Goal: Task Accomplishment & Management: Use online tool/utility

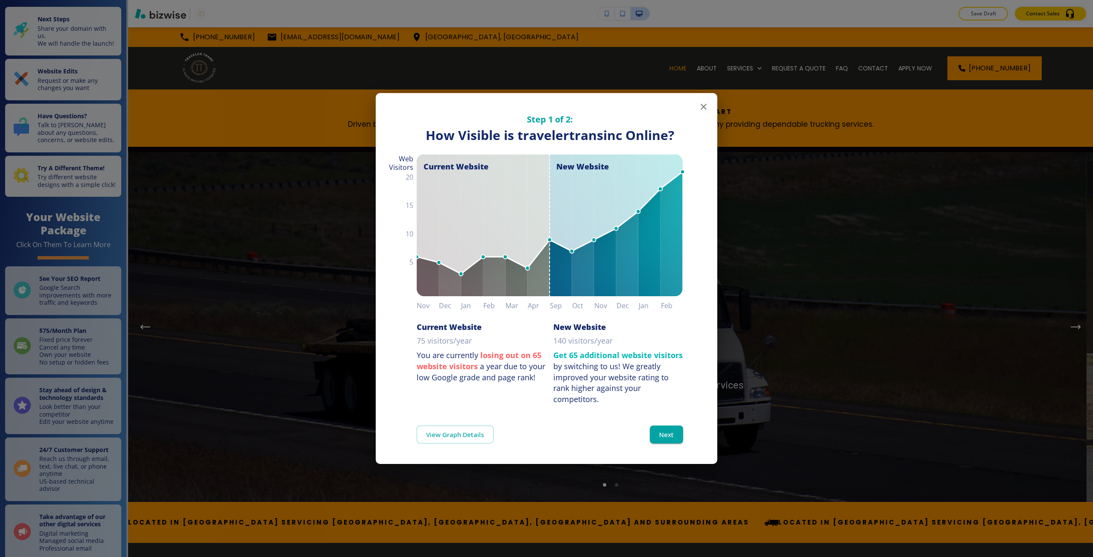
click at [270, 357] on div "Step 1 of 2: How Visible are You Online? How Visible is travelertransinc Online…" at bounding box center [546, 278] width 1093 height 557
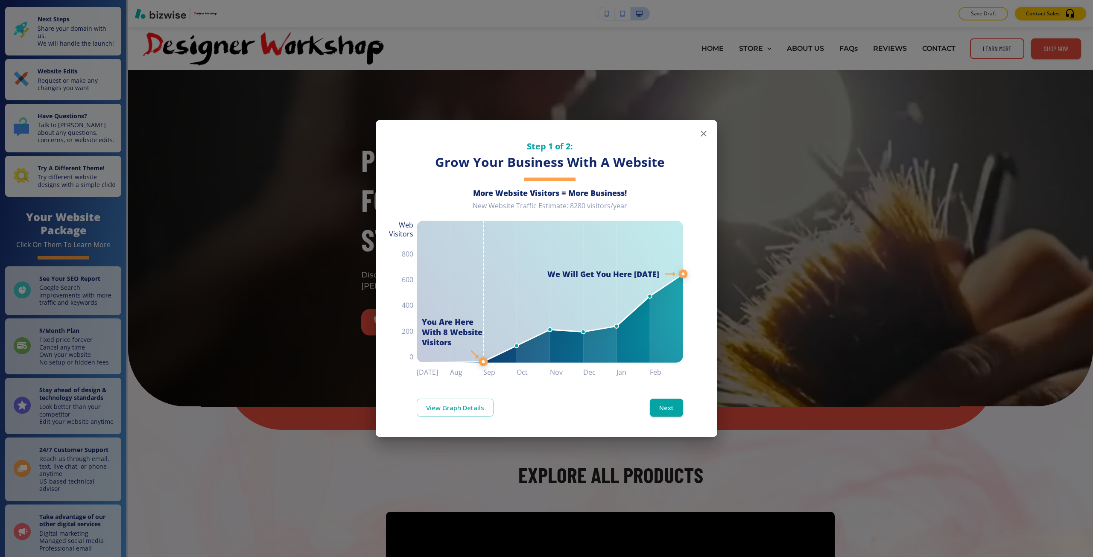
click at [743, 284] on div "Step 1 of 2: Grow Your Business With A Website More Website Visitors = More Bus…" at bounding box center [546, 278] width 1093 height 557
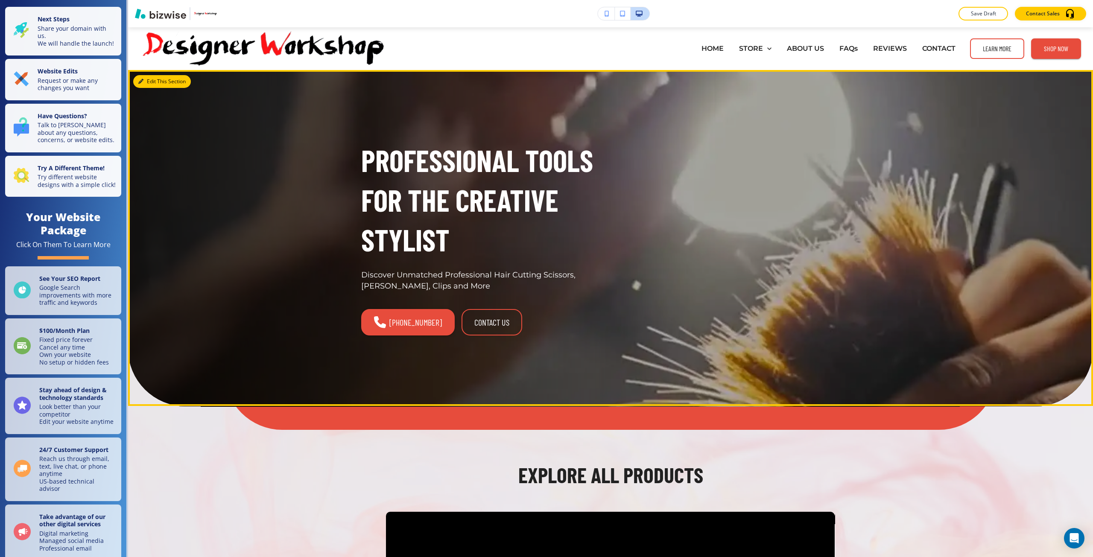
click at [148, 80] on button "Edit This Section" at bounding box center [162, 81] width 58 height 13
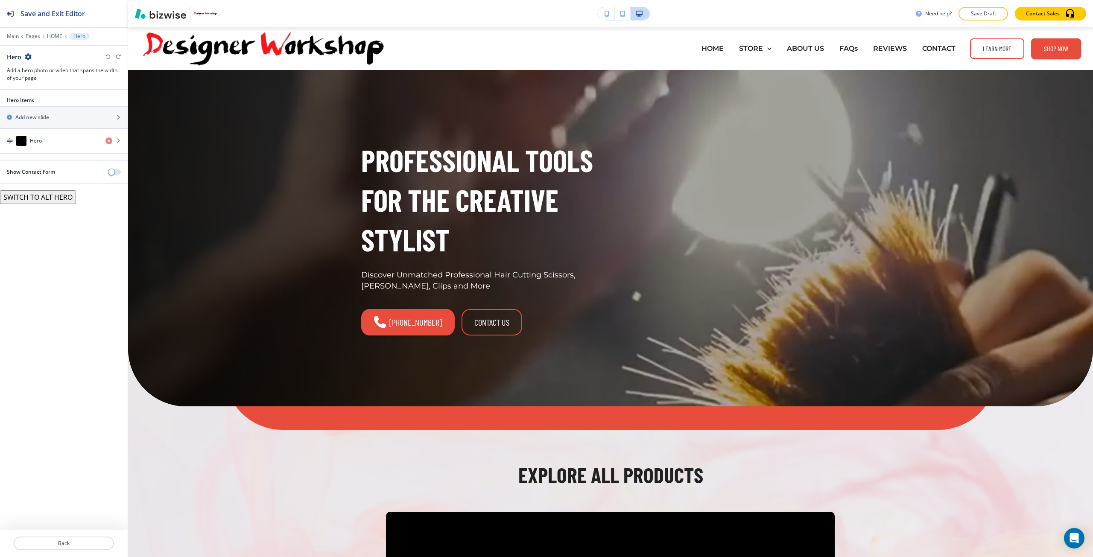
scroll to position [43, 0]
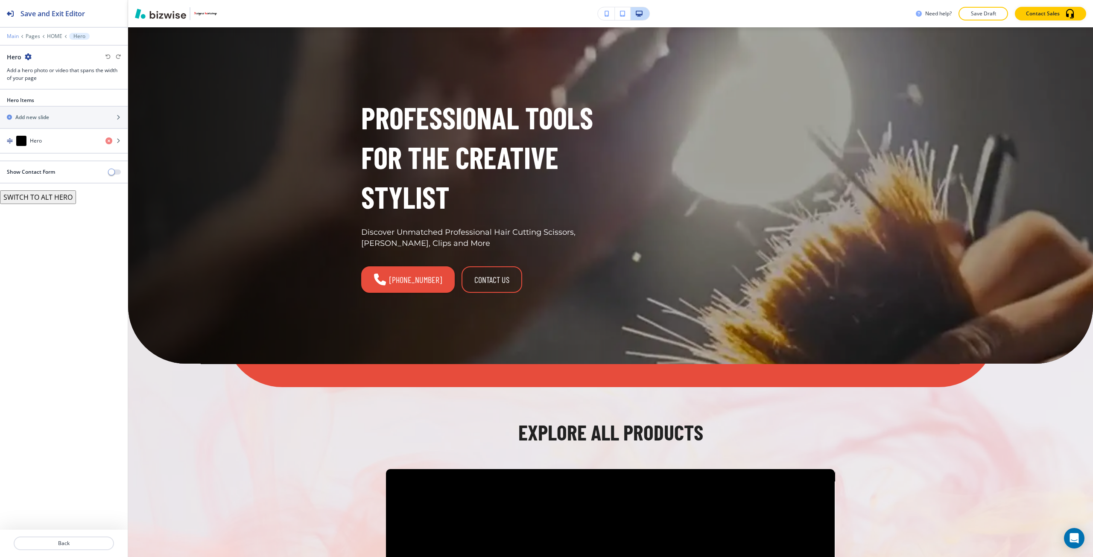
click at [10, 37] on p "Main" at bounding box center [13, 36] width 12 height 6
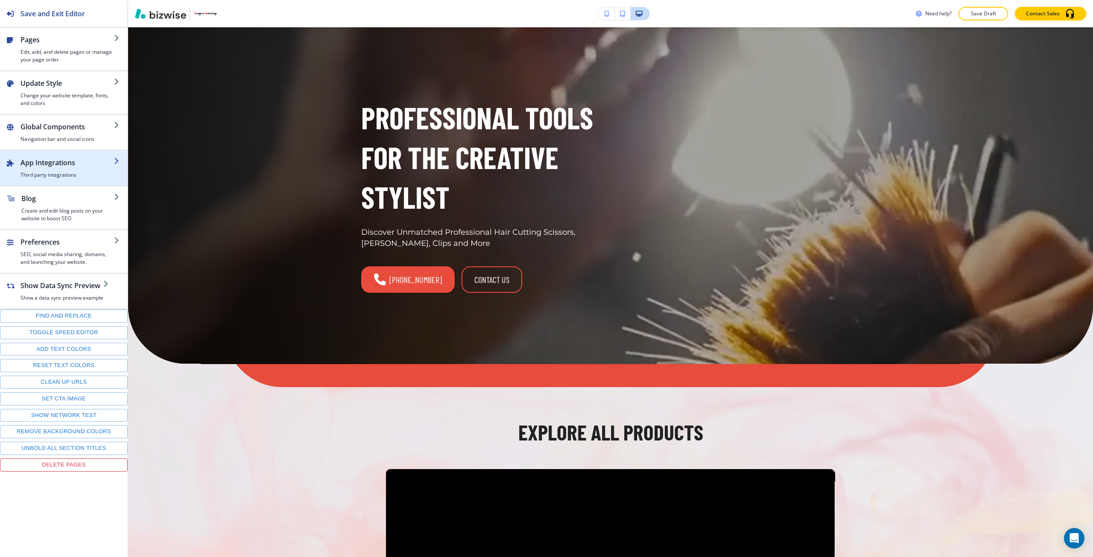
click at [77, 168] on div "button" at bounding box center [67, 169] width 94 height 3
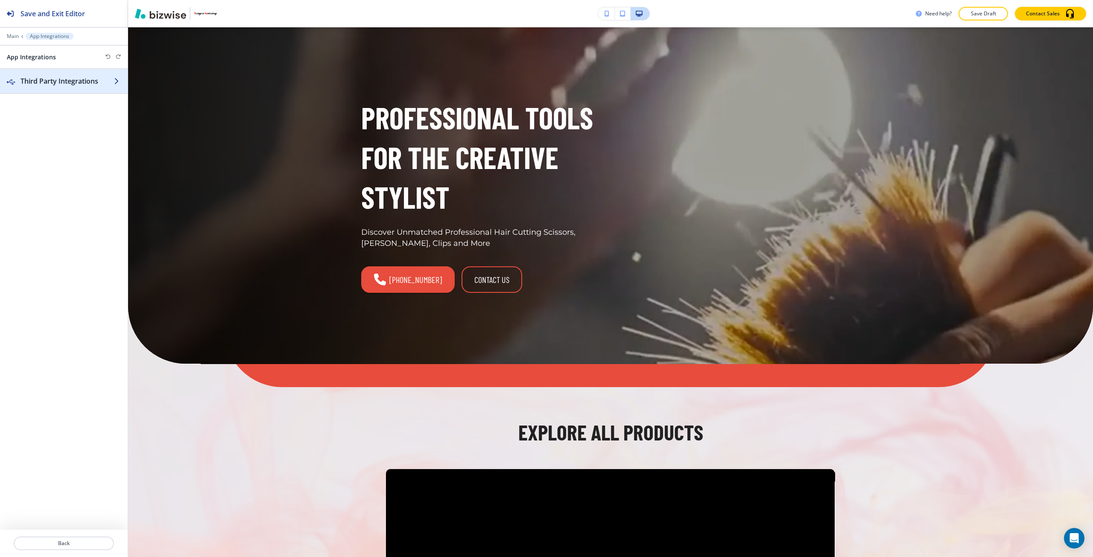
click at [62, 83] on h2 "Third Party Integrations" at bounding box center [67, 81] width 94 height 10
click at [83, 129] on p "Add a third party integration" at bounding box center [64, 129] width 112 height 8
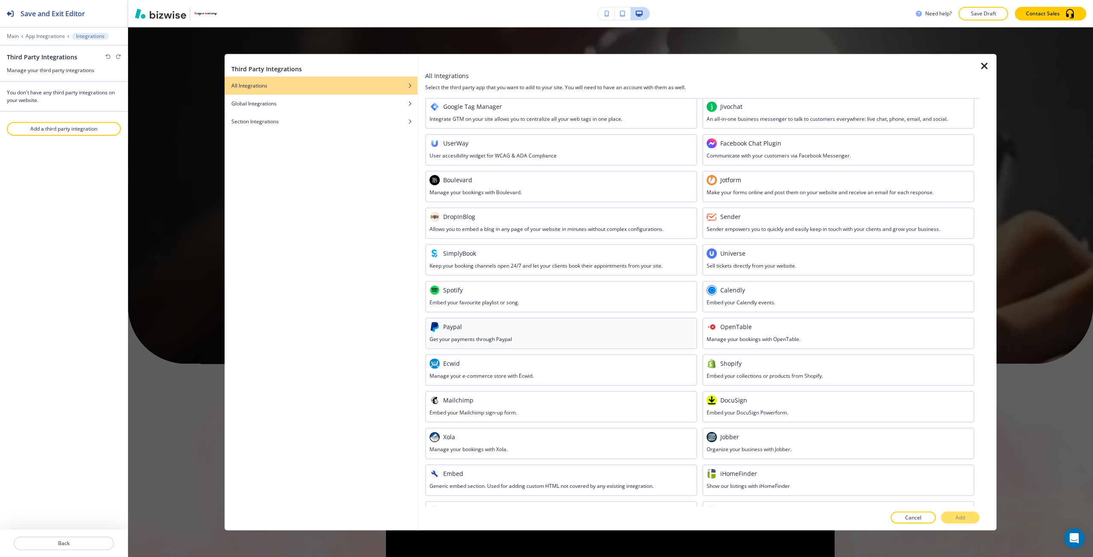
scroll to position [132, 0]
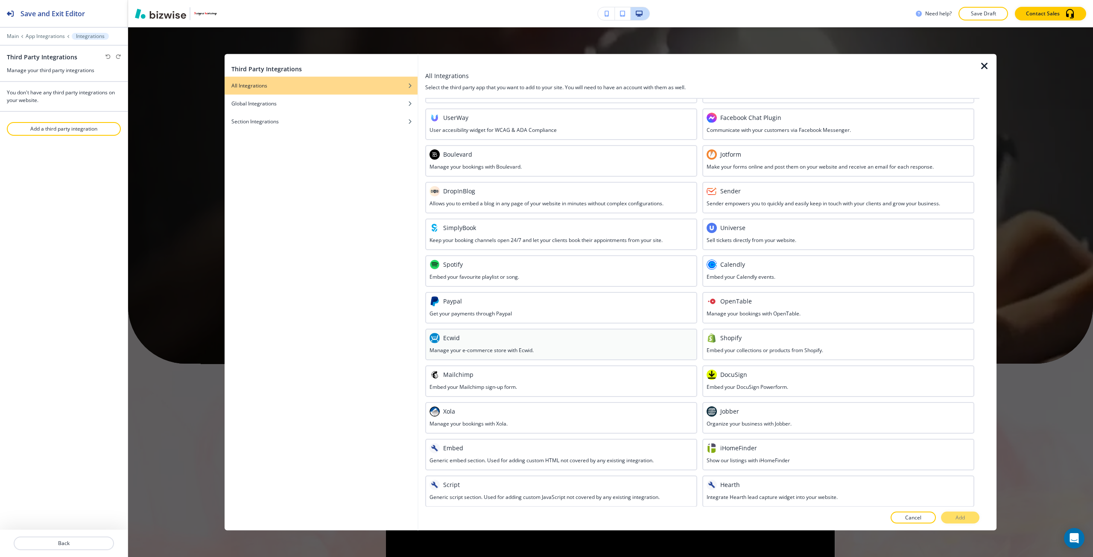
click at [483, 355] on div "Ecwid Manage your e-commerce store with Ecwid." at bounding box center [561, 344] width 272 height 32
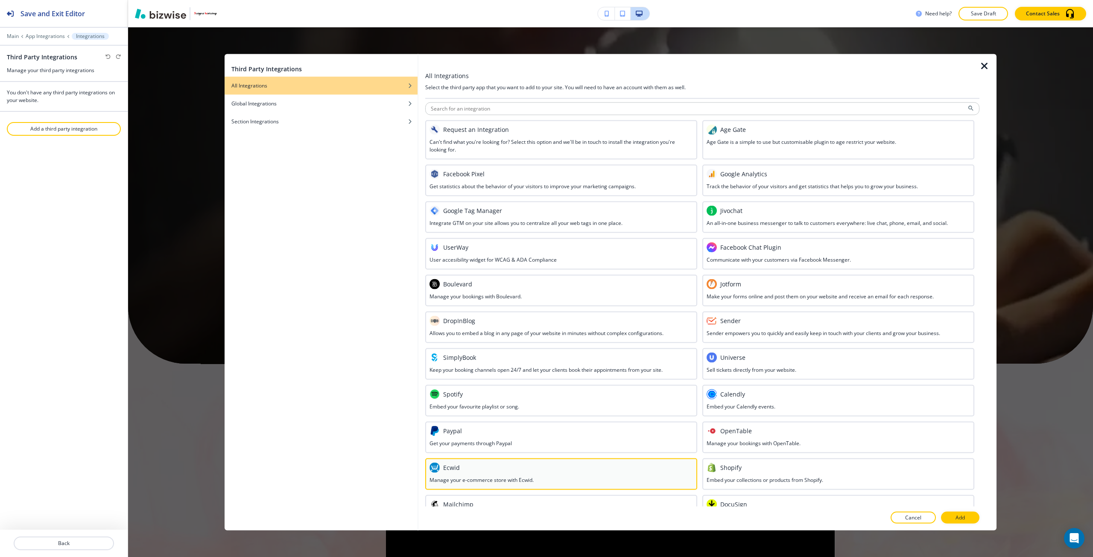
scroll to position [0, 0]
click at [383, 178] on div "Third Party Integrations All Integrations Global Integrations Section Integrati…" at bounding box center [321, 292] width 193 height 477
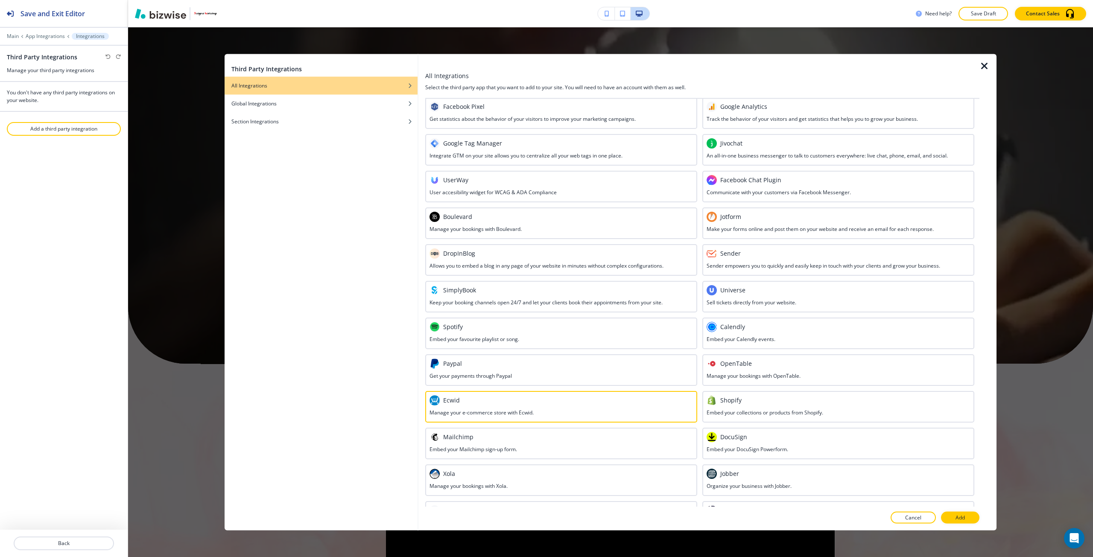
scroll to position [85, 0]
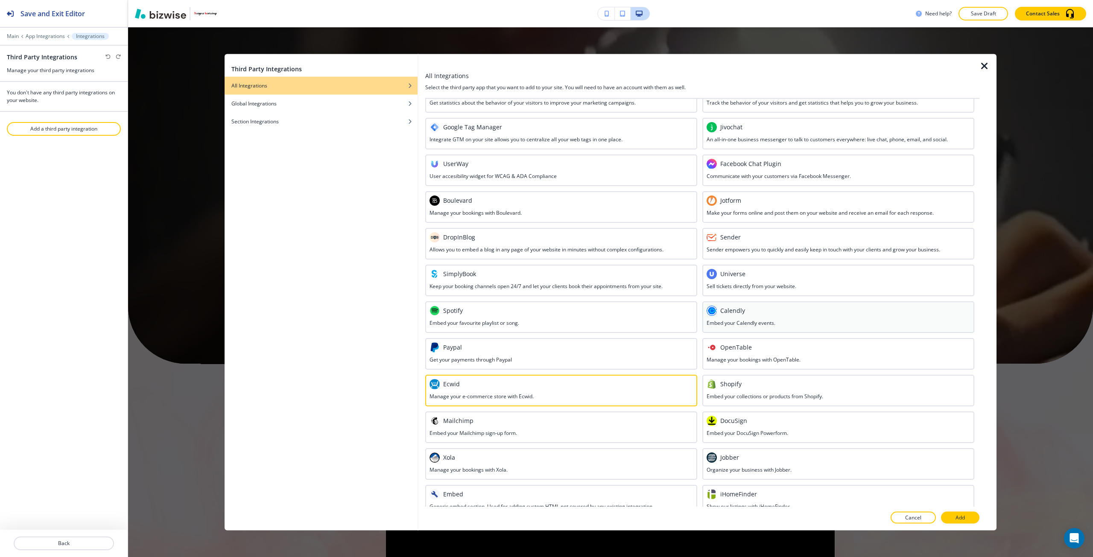
click at [723, 305] on div "Calendly Embed your Calendly events." at bounding box center [838, 317] width 272 height 32
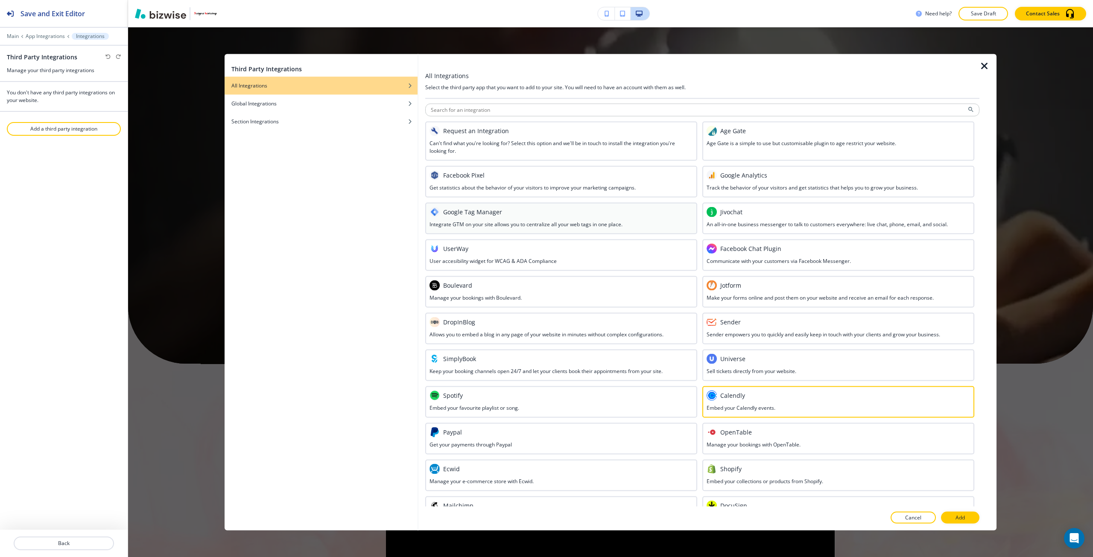
scroll to position [0, 0]
click at [185, 228] on div "Third Party Integrations All Integrations Global Integrations Section Integrati…" at bounding box center [610, 292] width 965 height 530
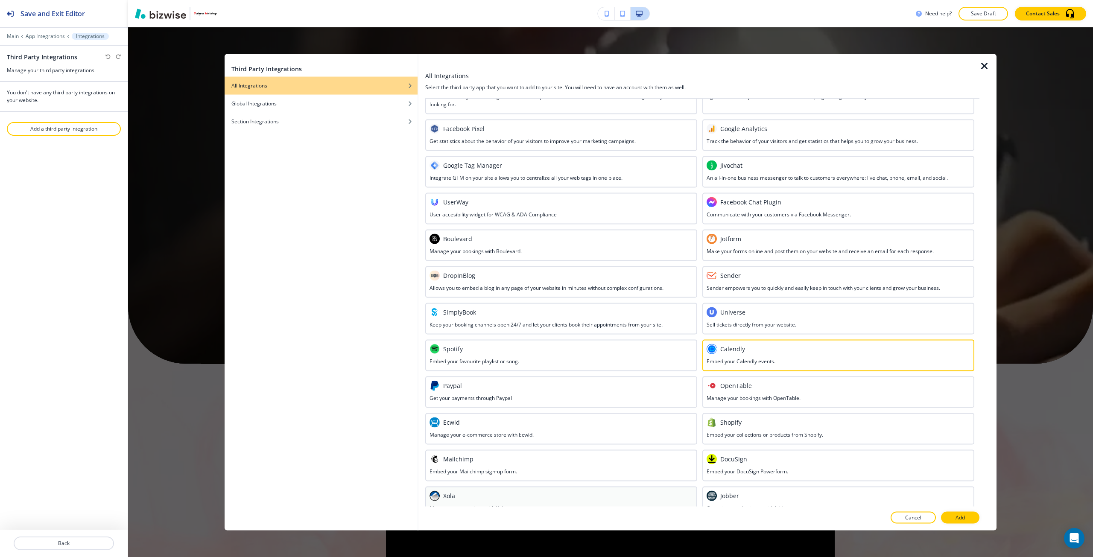
scroll to position [46, 0]
click at [184, 320] on div "Third Party Integrations All Integrations Global Integrations Section Integrati…" at bounding box center [610, 292] width 965 height 530
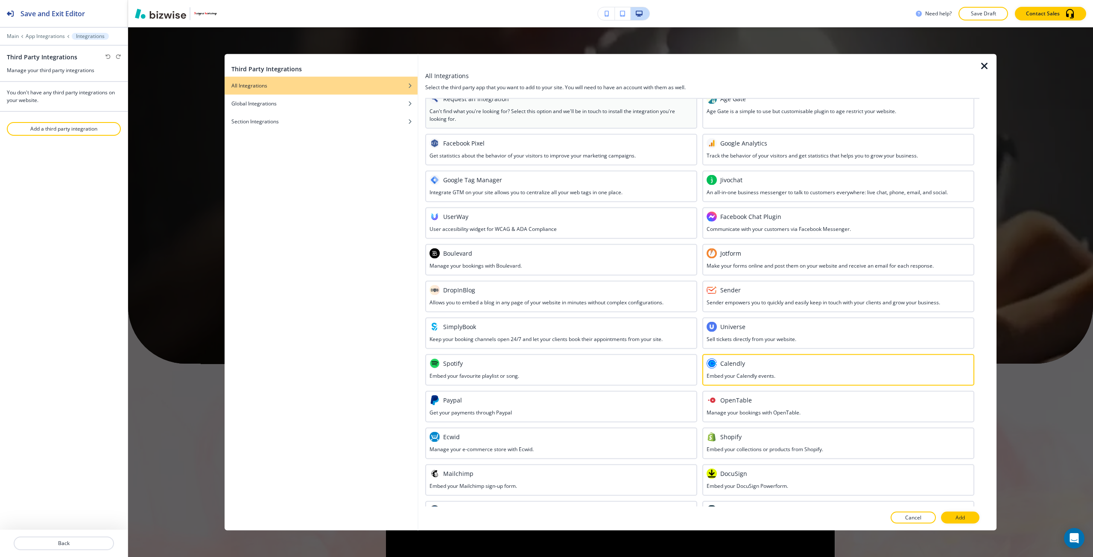
scroll to position [0, 0]
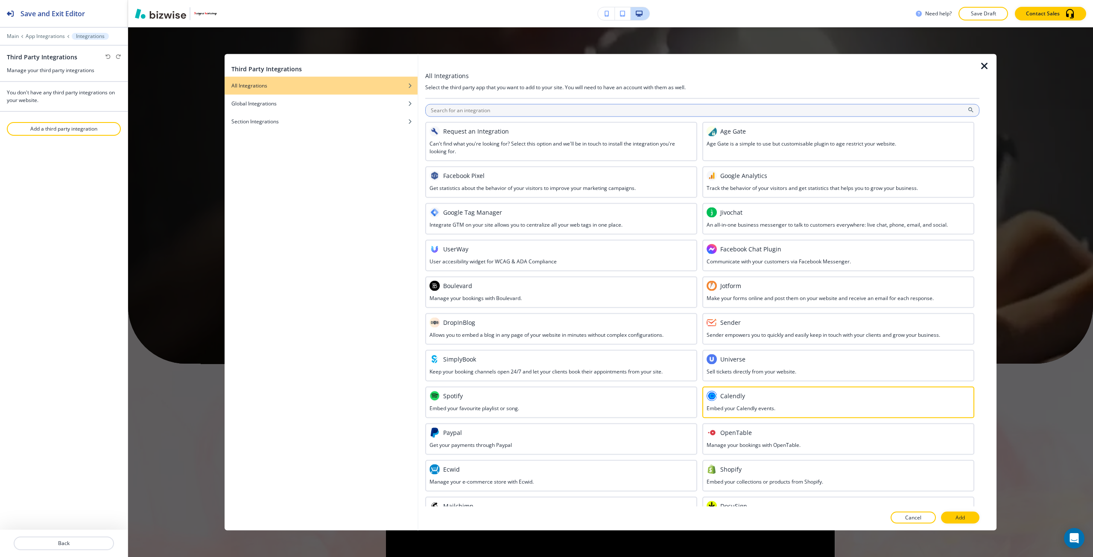
click at [470, 111] on input "text" at bounding box center [702, 110] width 554 height 13
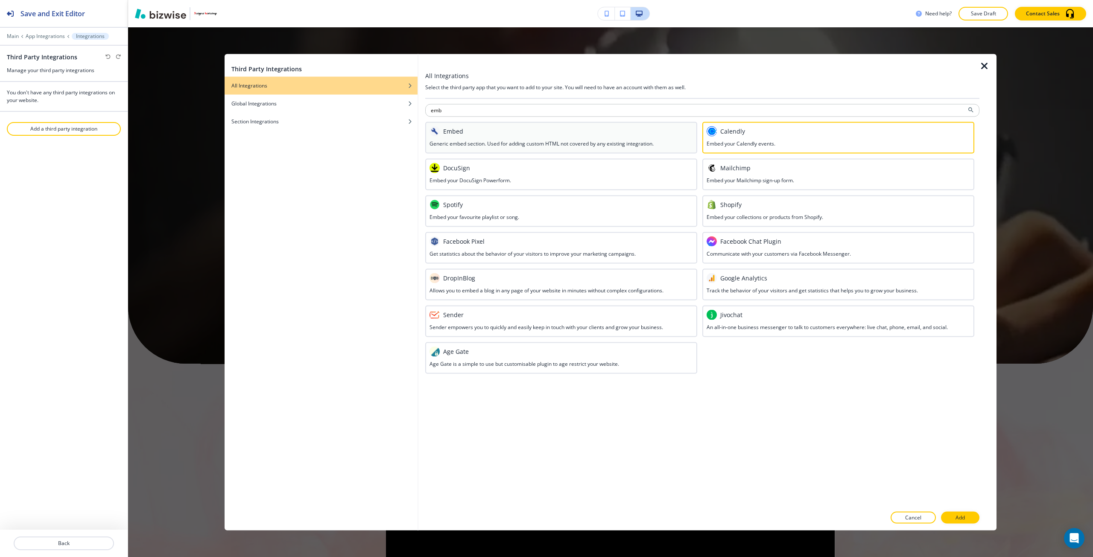
type input "emb"
click at [478, 137] on div at bounding box center [561, 137] width 263 height 3
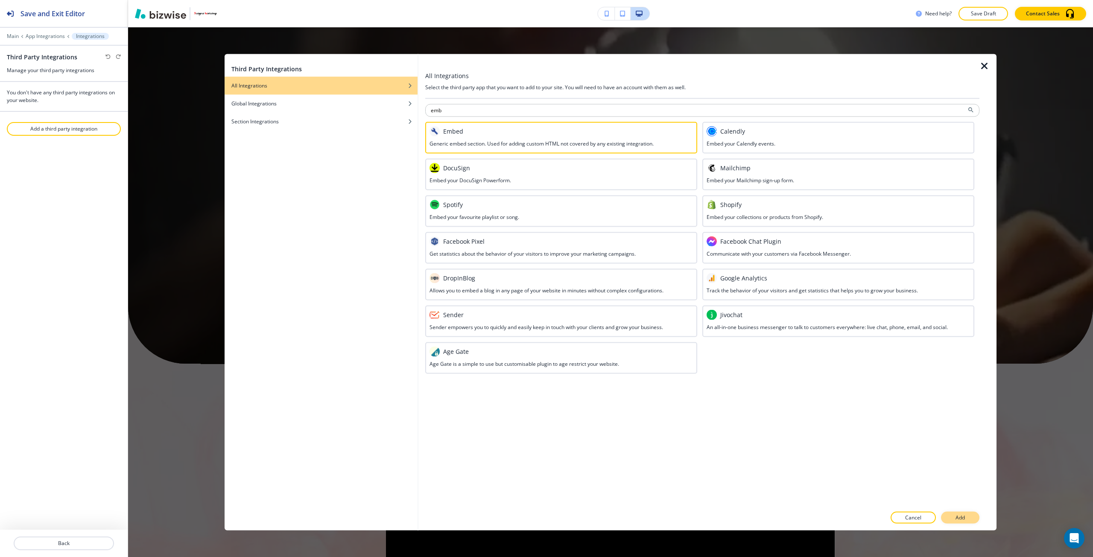
click at [962, 515] on p "Add" at bounding box center [960, 518] width 9 height 8
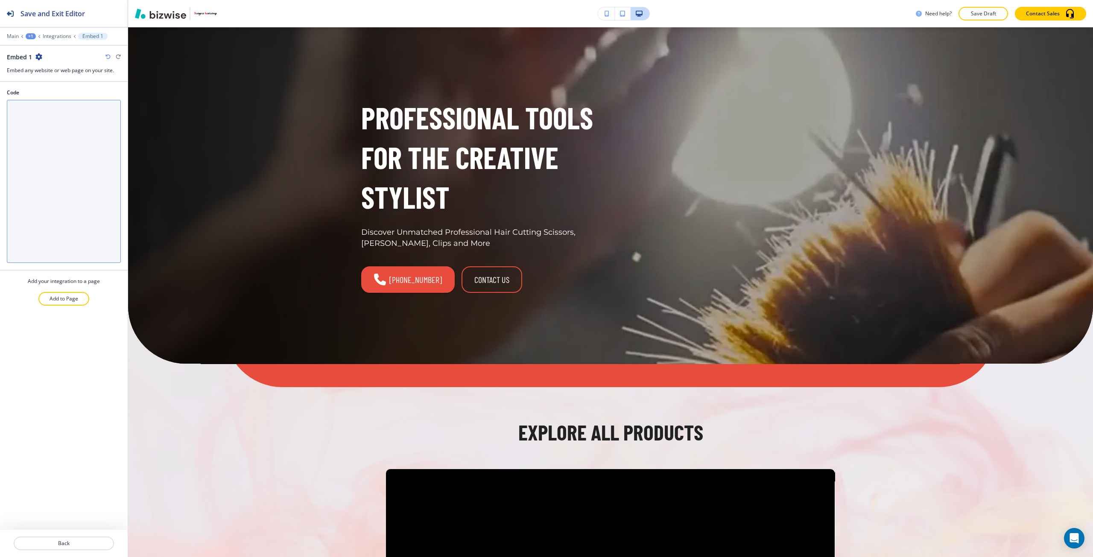
click at [55, 158] on textarea "Code" at bounding box center [64, 181] width 114 height 163
paste textarea "<iframe width="100%" height="1150px" src="https://okoobohjohn.georgiamls.com/id…"
type textarea "<iframe width="100%" height="1150px" src="https://okoobohjohn.georgiamls.com/id…"
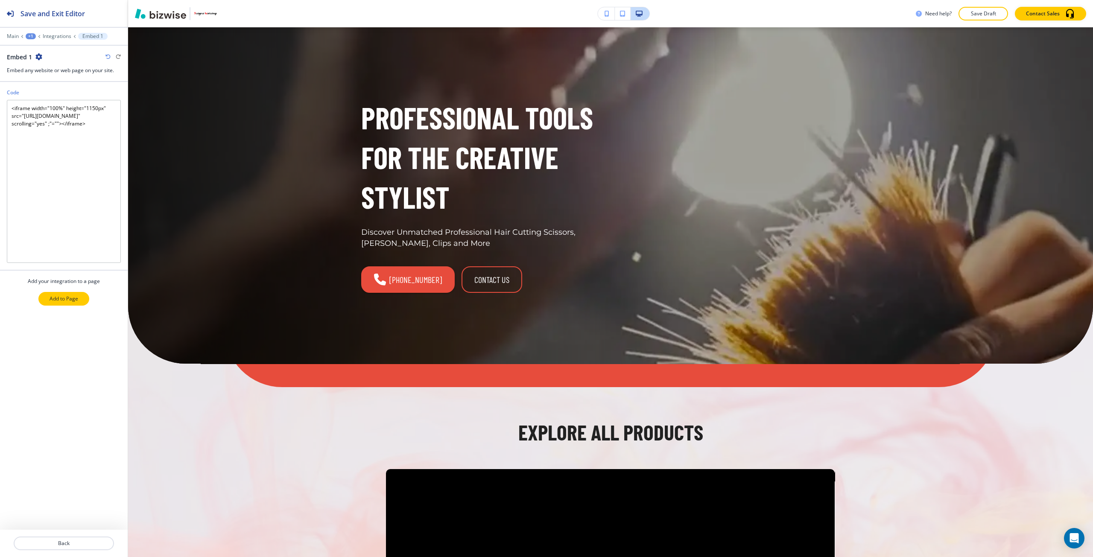
click at [80, 304] on button "Add to Page" at bounding box center [63, 299] width 51 height 14
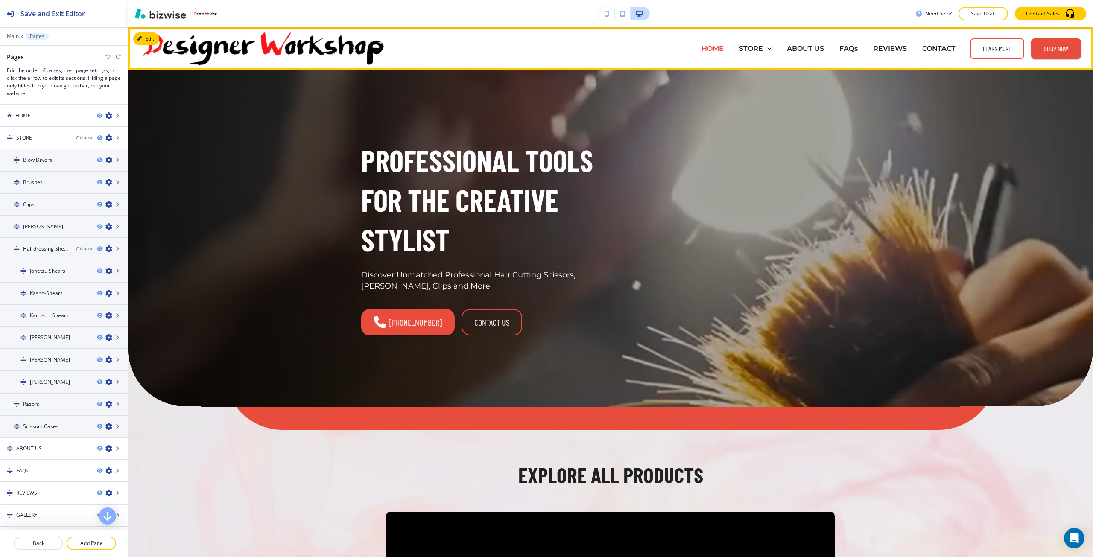
click at [712, 47] on p "HOME" at bounding box center [713, 49] width 22 height 10
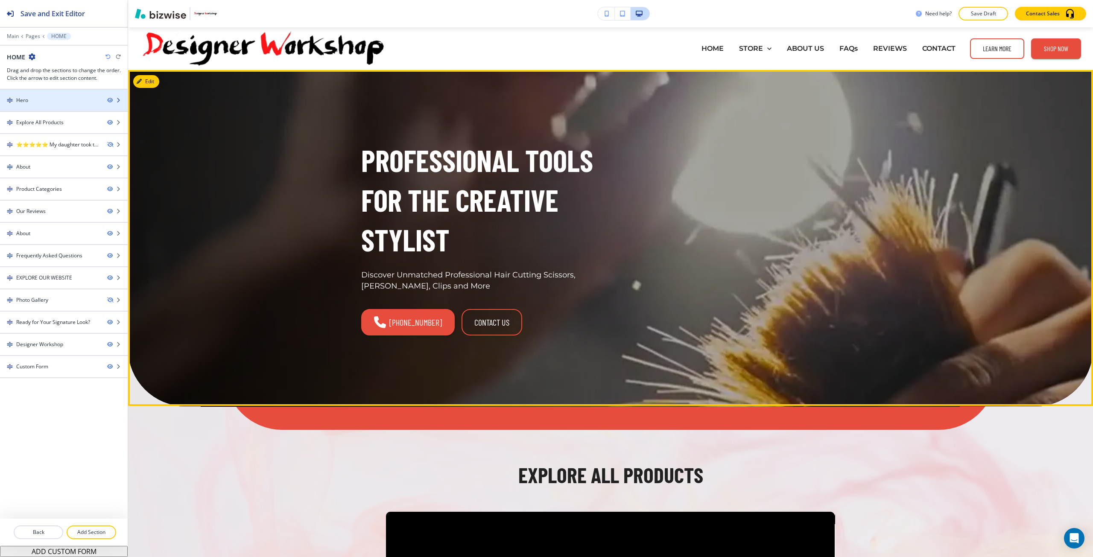
click at [63, 100] on div "Hero" at bounding box center [50, 100] width 100 height 8
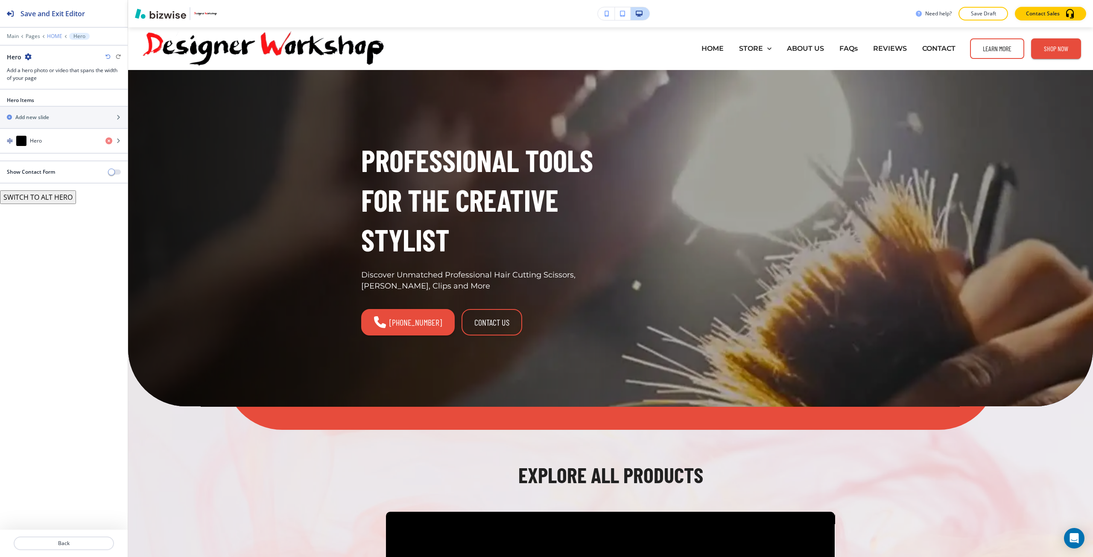
click at [54, 38] on p "HOME" at bounding box center [54, 36] width 15 height 6
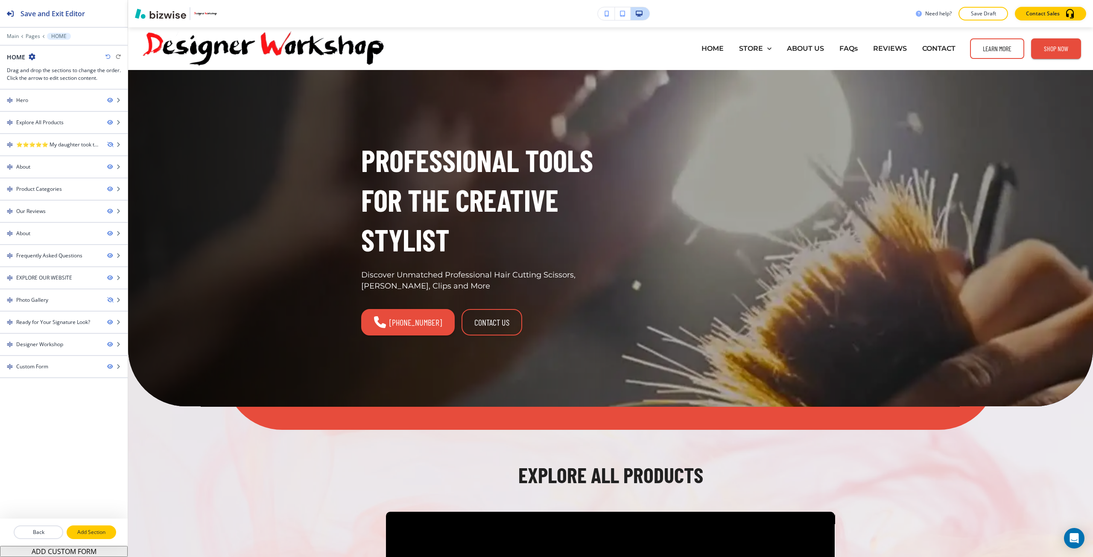
click at [105, 530] on p "Add Section" at bounding box center [91, 533] width 48 height 8
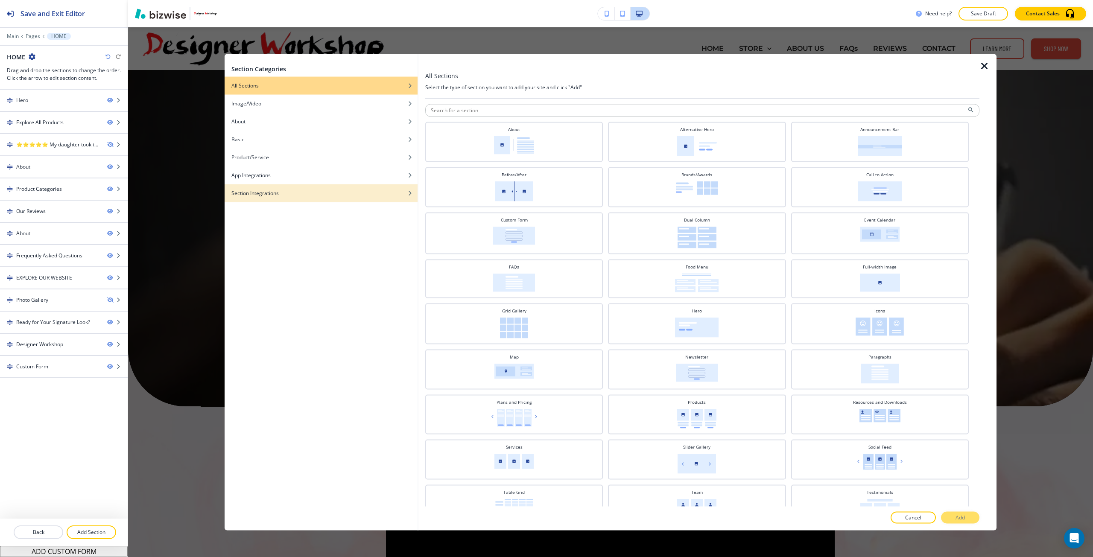
click at [364, 196] on div "Section Integrations" at bounding box center [321, 193] width 193 height 8
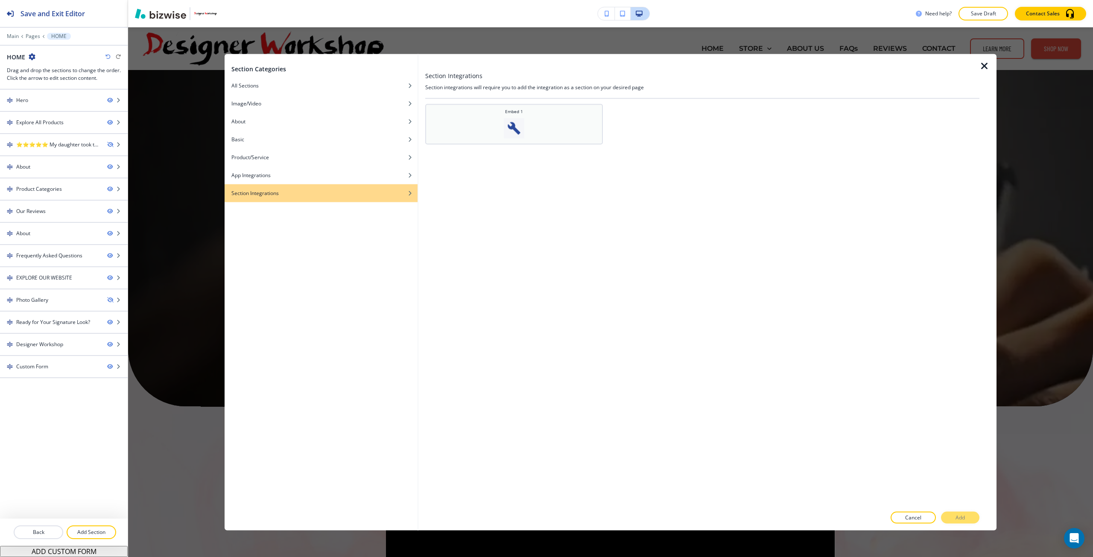
click at [511, 129] on img at bounding box center [514, 128] width 20 height 20
click at [953, 515] on button "Add" at bounding box center [960, 518] width 38 height 12
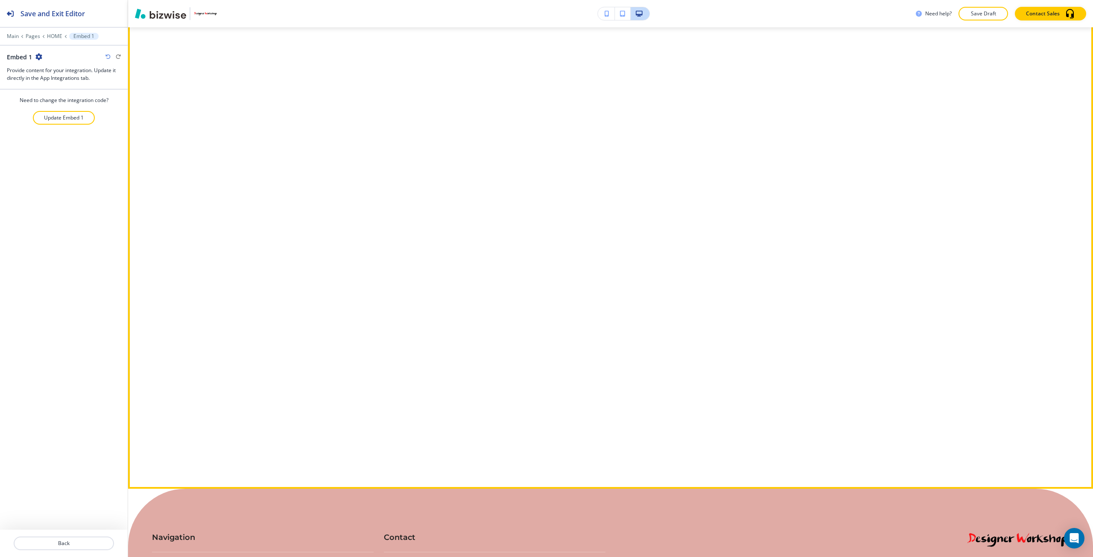
scroll to position [6455, 0]
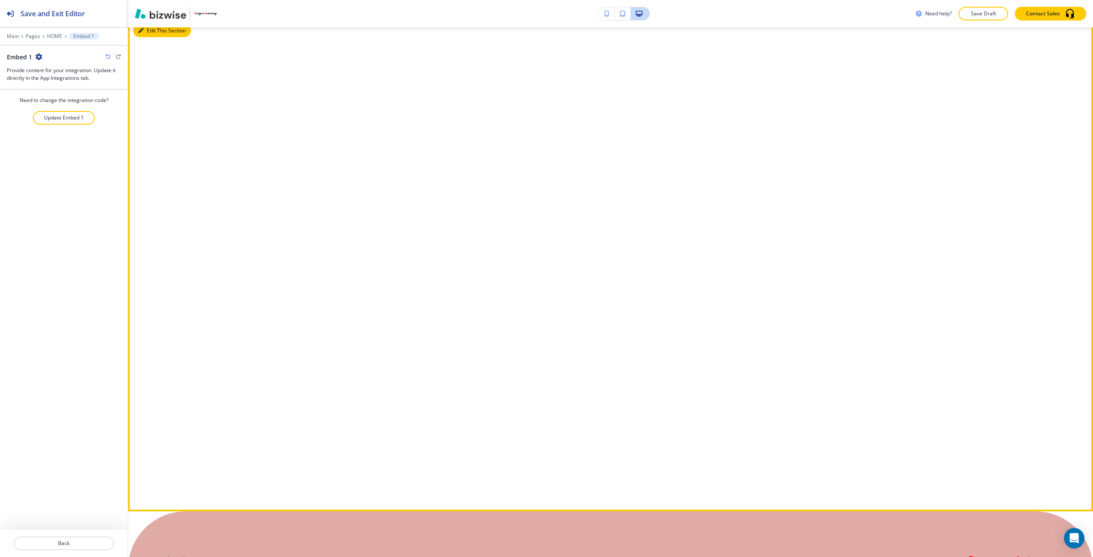
click at [139, 33] on icon "button" at bounding box center [140, 30] width 5 height 5
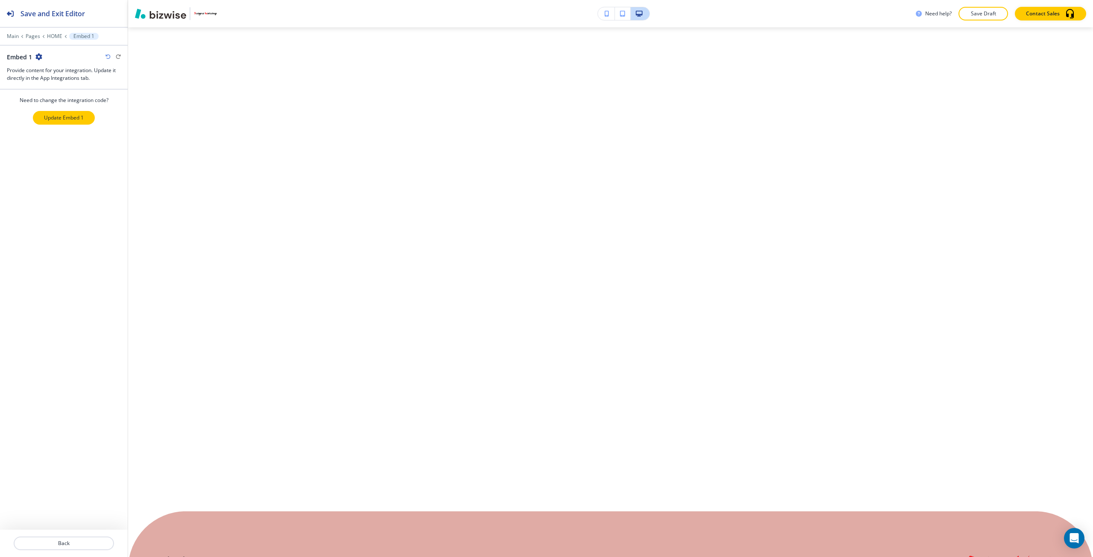
click at [53, 118] on p "Update Embed 1" at bounding box center [64, 118] width 40 height 8
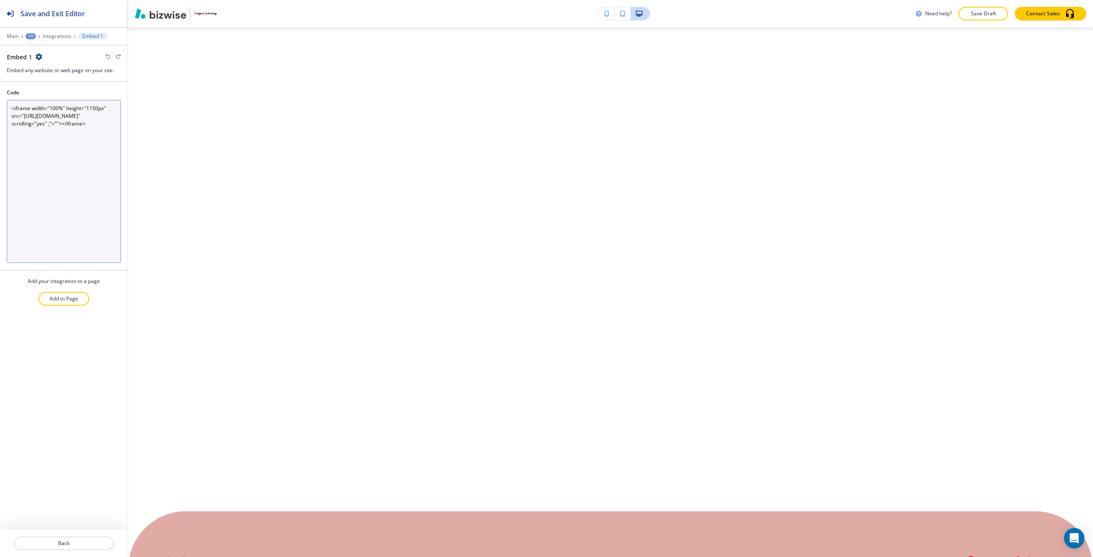
click at [30, 114] on textarea "<iframe width="100%" height="1150px" src="https://okoobohjohn.georgiamls.com/id…" at bounding box center [64, 181] width 114 height 163
drag, startPoint x: 30, startPoint y: 114, endPoint x: 68, endPoint y: 126, distance: 40.1
click at [68, 126] on textarea "<iframe width="100%" height="1150px" src="https://okoobohjohn.georgiamls.com/id…" at bounding box center [64, 181] width 114 height 163
drag, startPoint x: 67, startPoint y: 122, endPoint x: 41, endPoint y: 166, distance: 50.7
click at [41, 166] on textarea "<iframe width="100%" height="1150px" src="https://okoobohjohn.georgiamls.com/id…" at bounding box center [64, 181] width 114 height 163
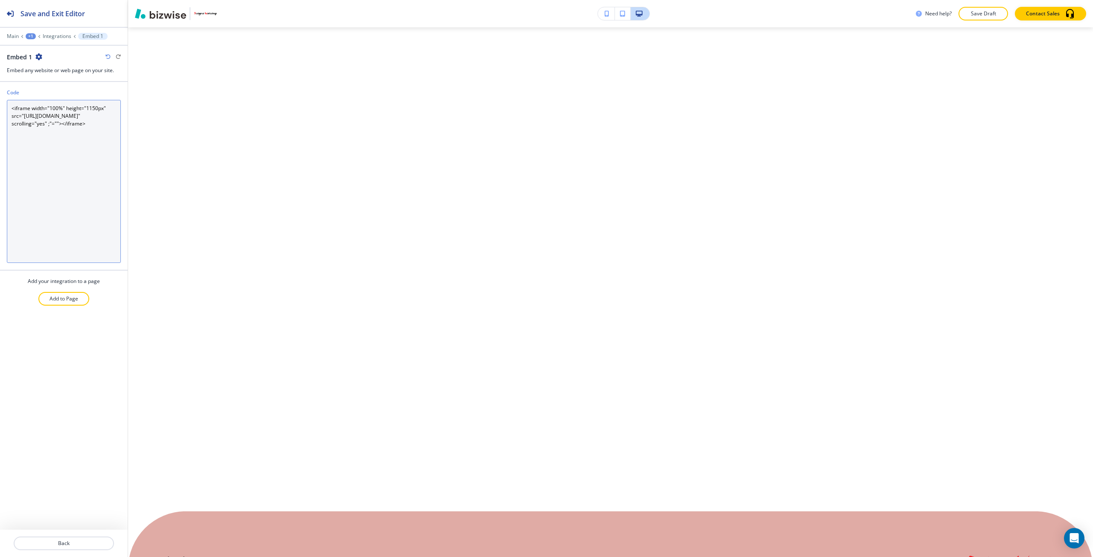
click at [29, 117] on textarea "<iframe width="100%" height="1150px" src="https://okoobohjohn.georgiamls.com/id…" at bounding box center [64, 181] width 114 height 163
drag, startPoint x: 29, startPoint y: 117, endPoint x: 66, endPoint y: 124, distance: 38.2
click at [66, 124] on textarea "<iframe width="100%" height="1150px" src="https://okoobohjohn.georgiamls.com/id…" at bounding box center [64, 181] width 114 height 163
click at [28, 116] on textarea "<iframe width="100%" height="1150px" src="https://okoobohjohn.georgiamls.com/id…" at bounding box center [64, 181] width 114 height 163
drag, startPoint x: 28, startPoint y: 116, endPoint x: 32, endPoint y: 123, distance: 7.7
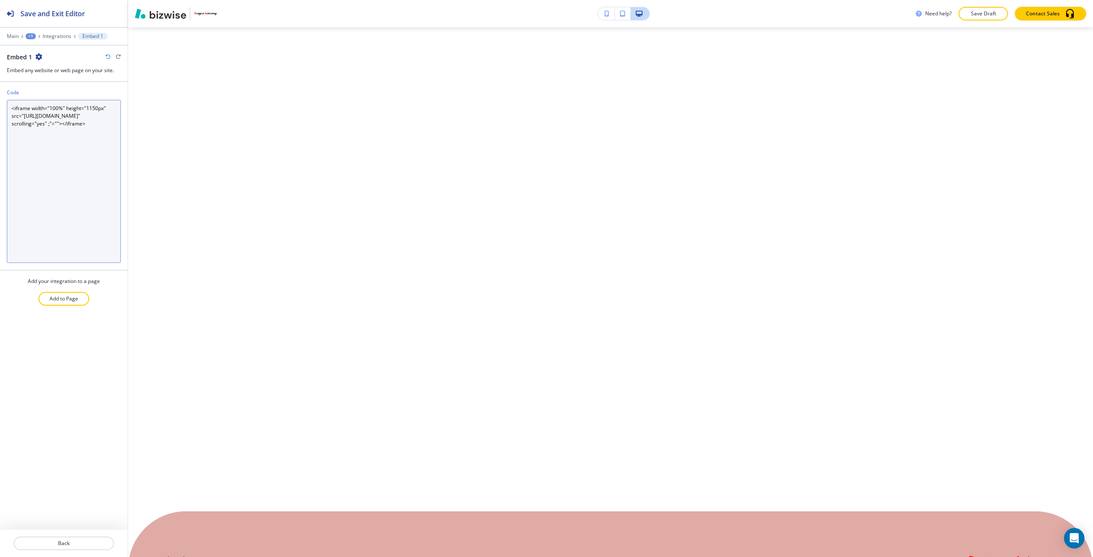
click at [32, 123] on textarea "<iframe width="100%" height="1150px" src="https://okoobohjohn.georgiamls.com/id…" at bounding box center [64, 181] width 114 height 163
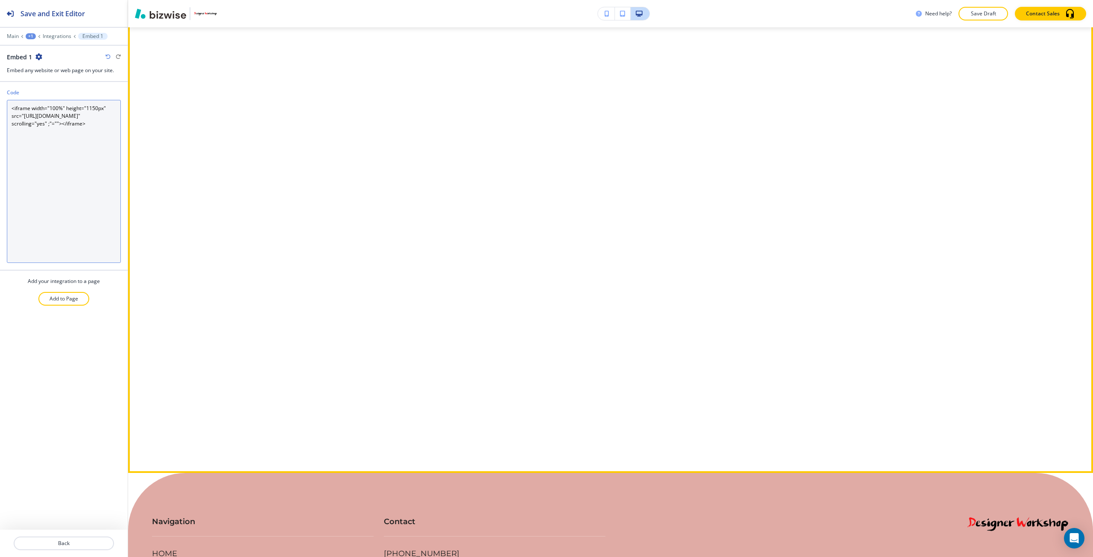
scroll to position [6498, 0]
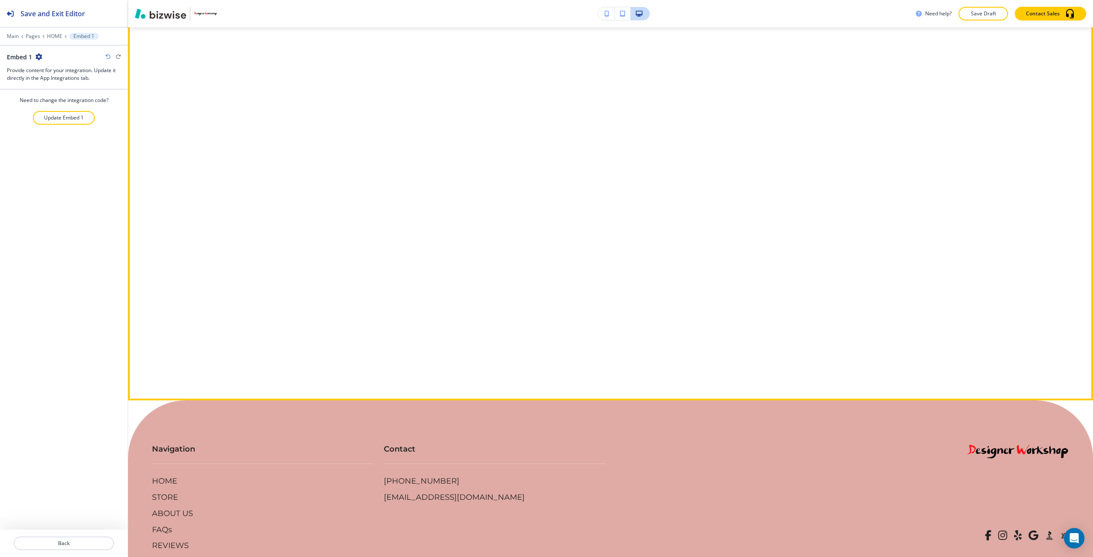
scroll to position [6569, 0]
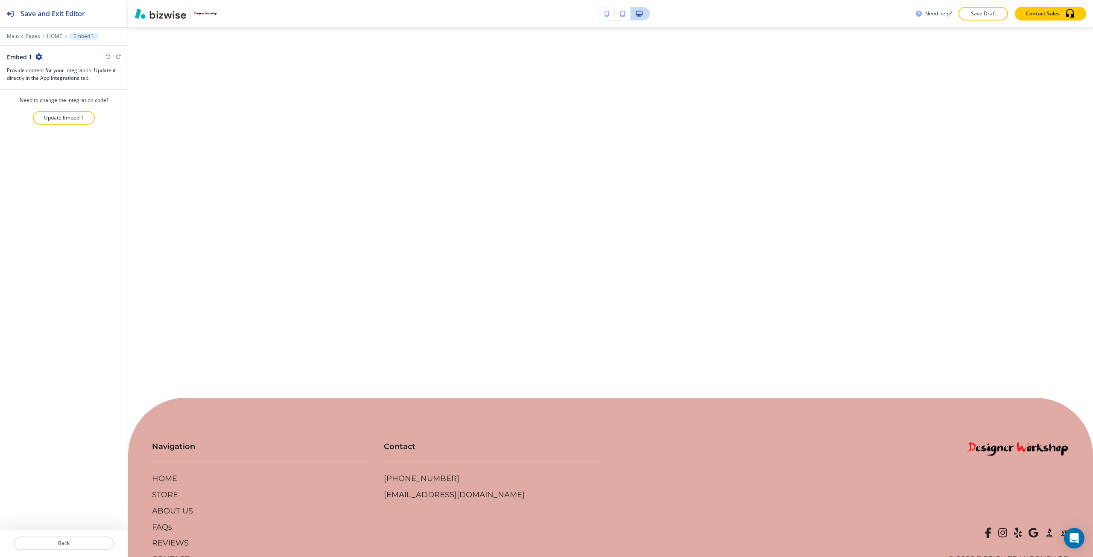
click at [41, 57] on icon "button" at bounding box center [38, 56] width 7 height 7
click at [66, 100] on p "Delete Section" at bounding box center [63, 102] width 44 height 8
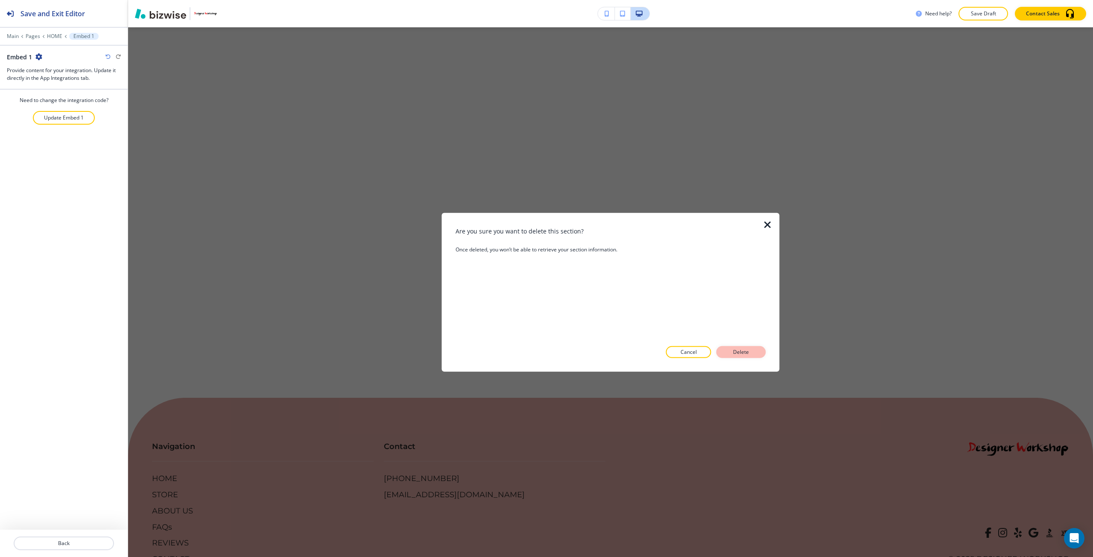
click at [738, 348] on p "Delete" at bounding box center [741, 352] width 20 height 8
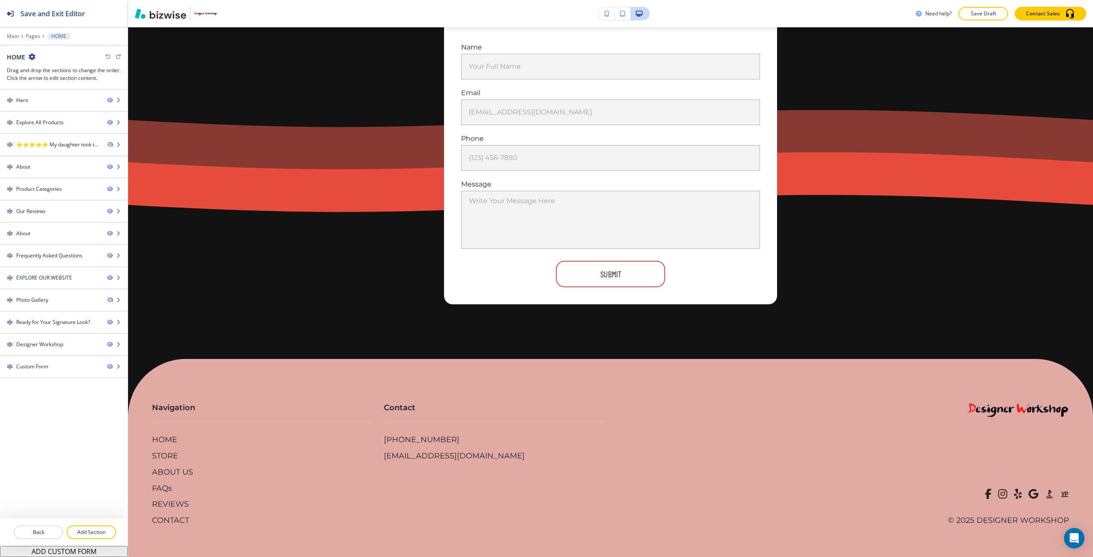
scroll to position [6237, 0]
click at [36, 37] on p "Pages" at bounding box center [33, 36] width 15 height 6
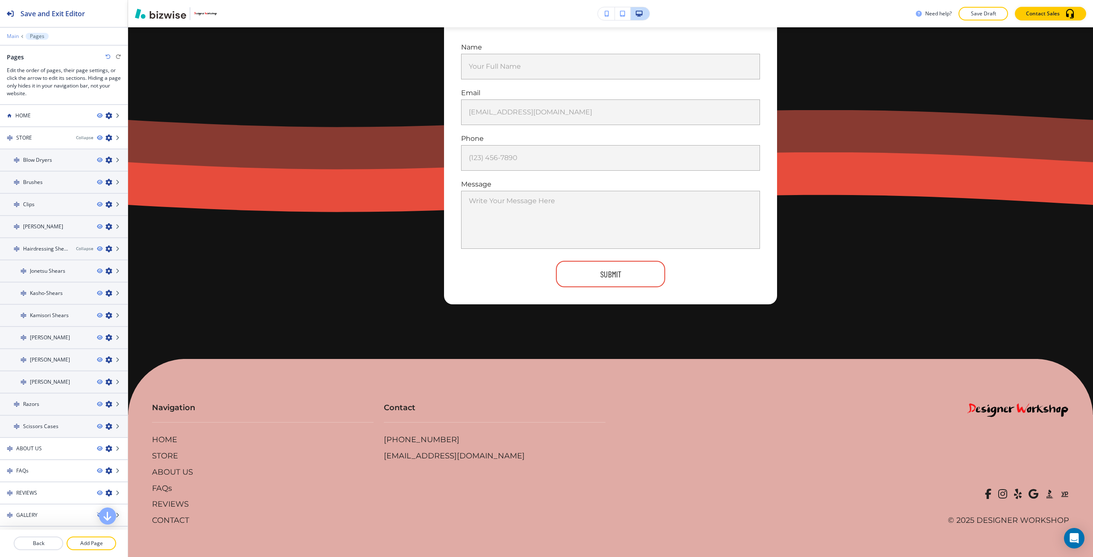
click at [15, 37] on p "Main" at bounding box center [13, 36] width 12 height 6
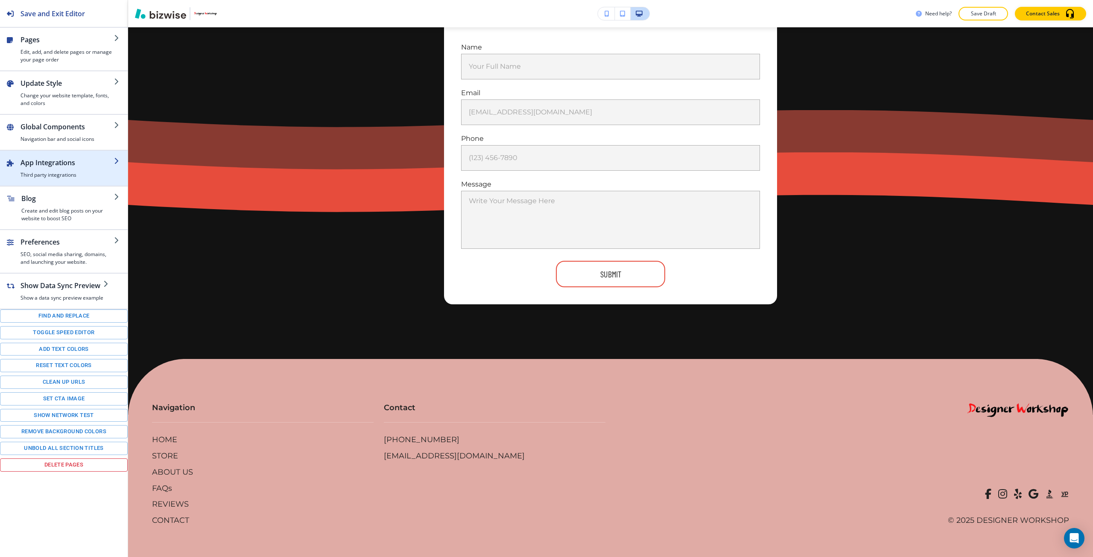
click at [59, 167] on h2 "App Integrations" at bounding box center [67, 163] width 94 height 10
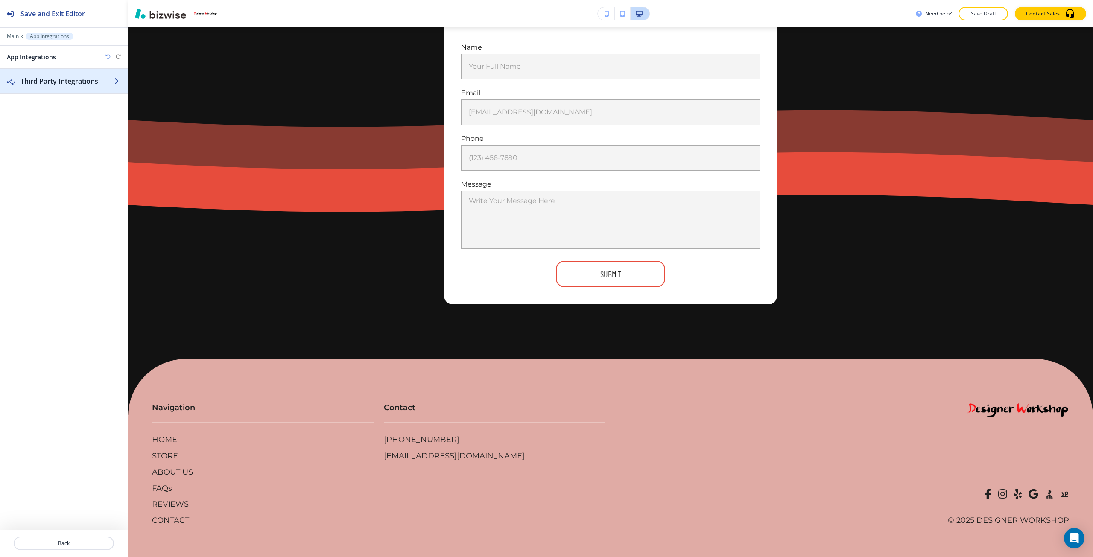
click at [55, 91] on div "button" at bounding box center [64, 89] width 128 height 7
click at [58, 94] on div "Embed 1" at bounding box center [47, 93] width 94 height 8
click at [38, 57] on icon "button" at bounding box center [38, 56] width 7 height 7
click at [65, 89] on p "Delete Embed 1" at bounding box center [63, 87] width 44 height 8
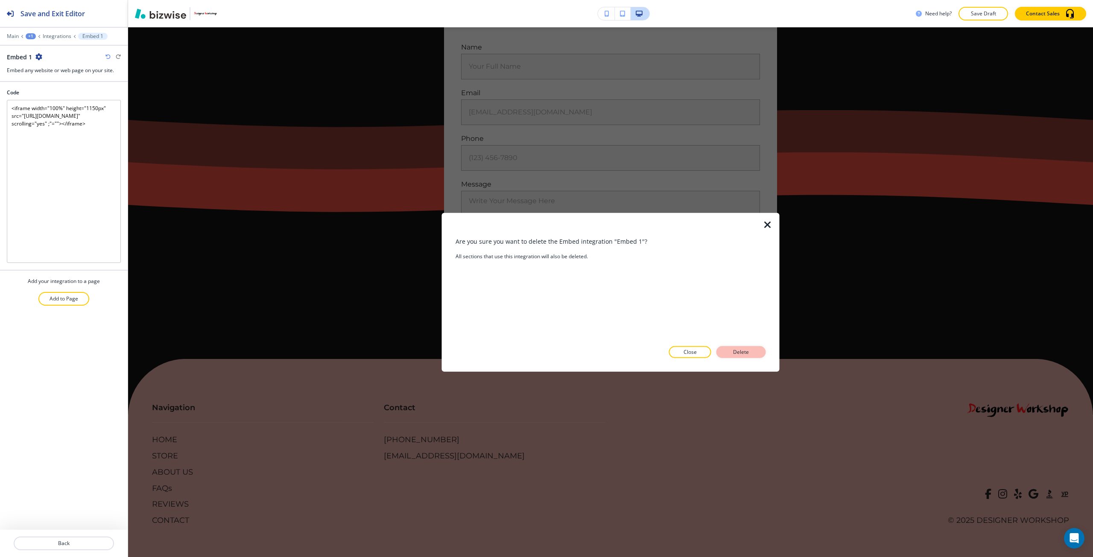
click at [731, 356] on button "Delete" at bounding box center [741, 352] width 50 height 12
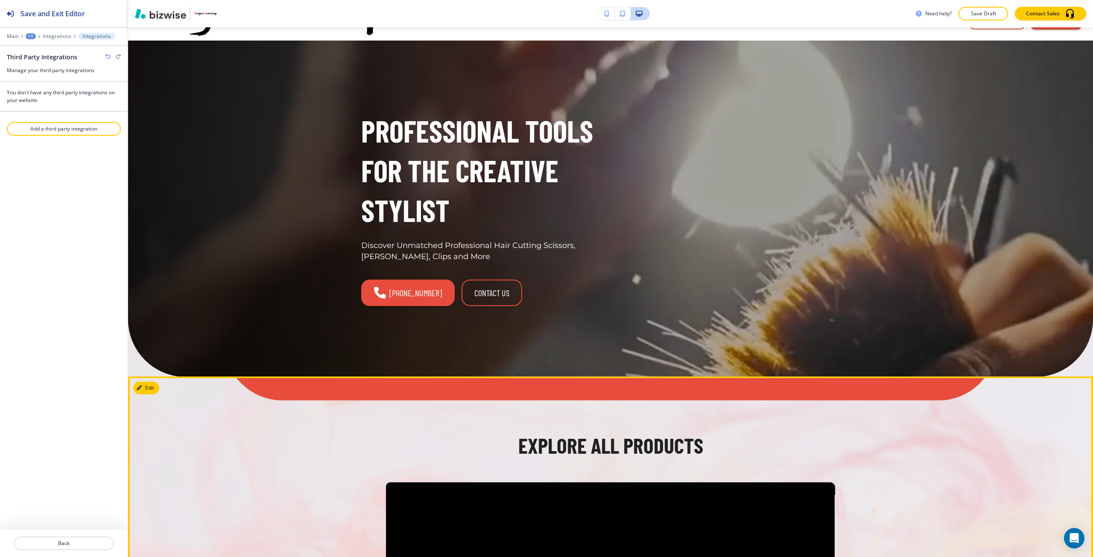
scroll to position [0, 0]
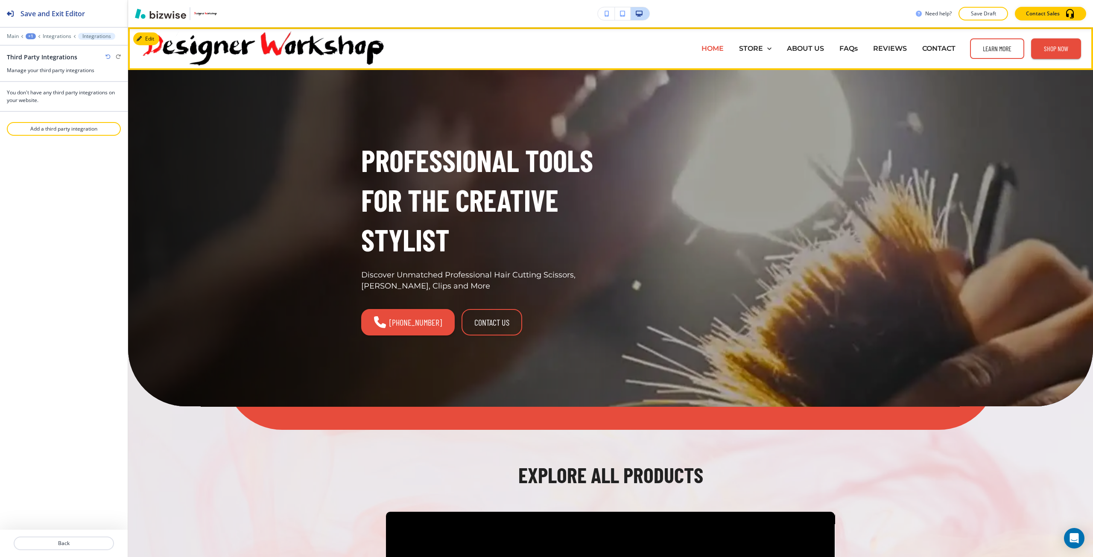
click at [710, 51] on p "HOME" at bounding box center [713, 49] width 22 height 10
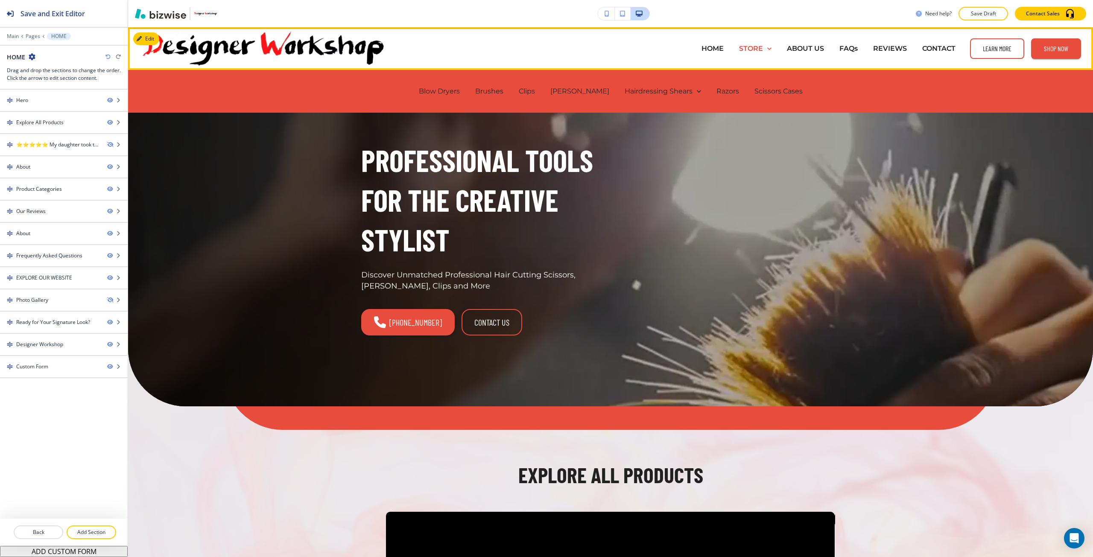
click at [750, 52] on p "STORE" at bounding box center [751, 49] width 24 height 10
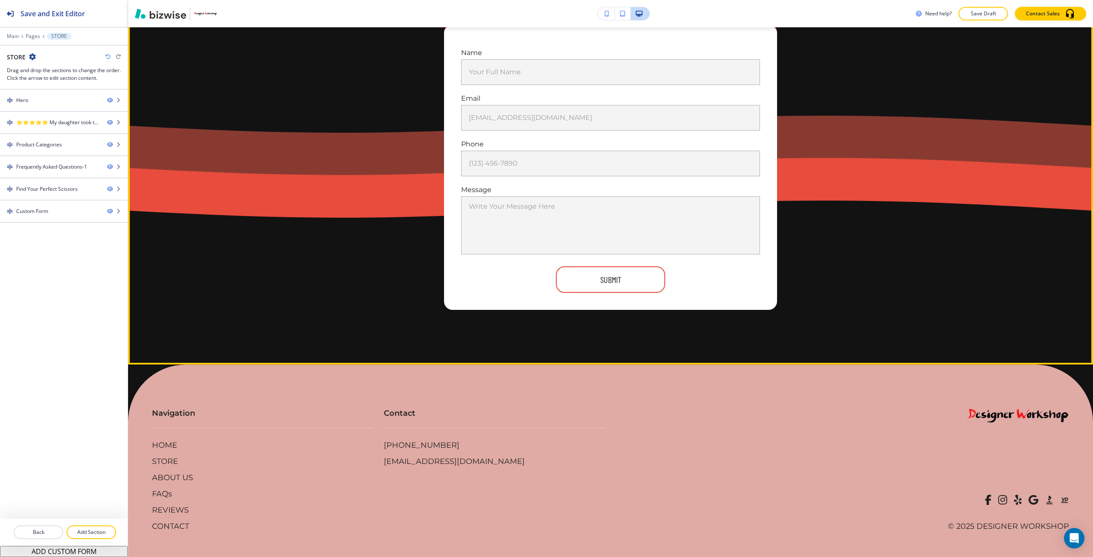
scroll to position [1757, 0]
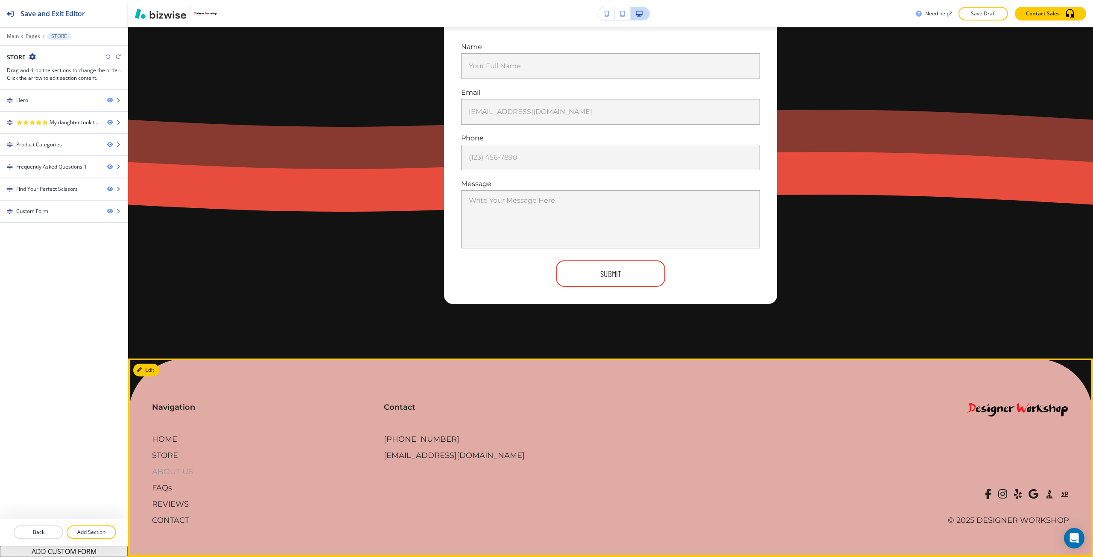
click at [177, 476] on p "ABOUT US" at bounding box center [172, 472] width 41 height 11
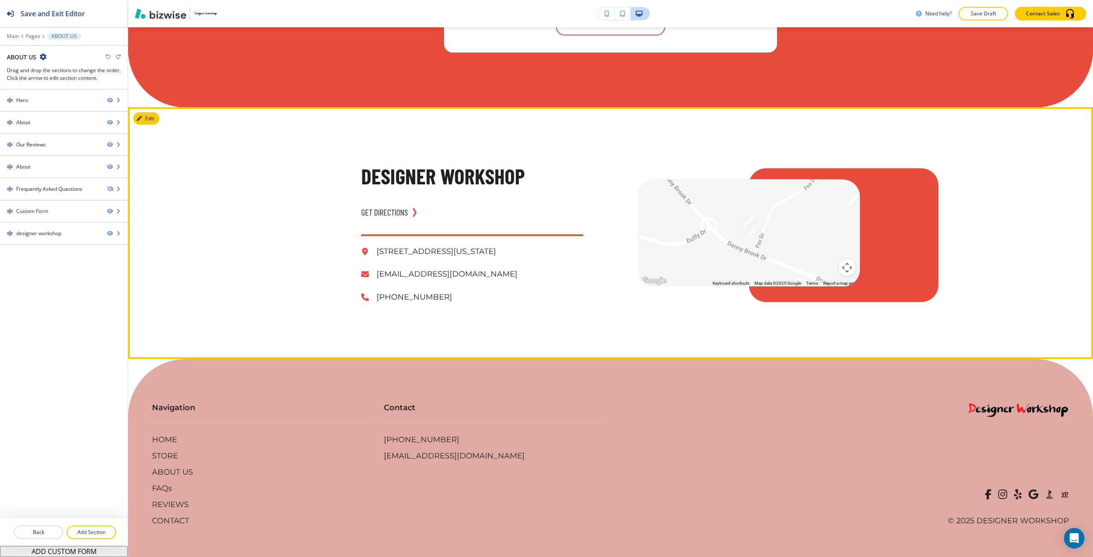
scroll to position [3025, 0]
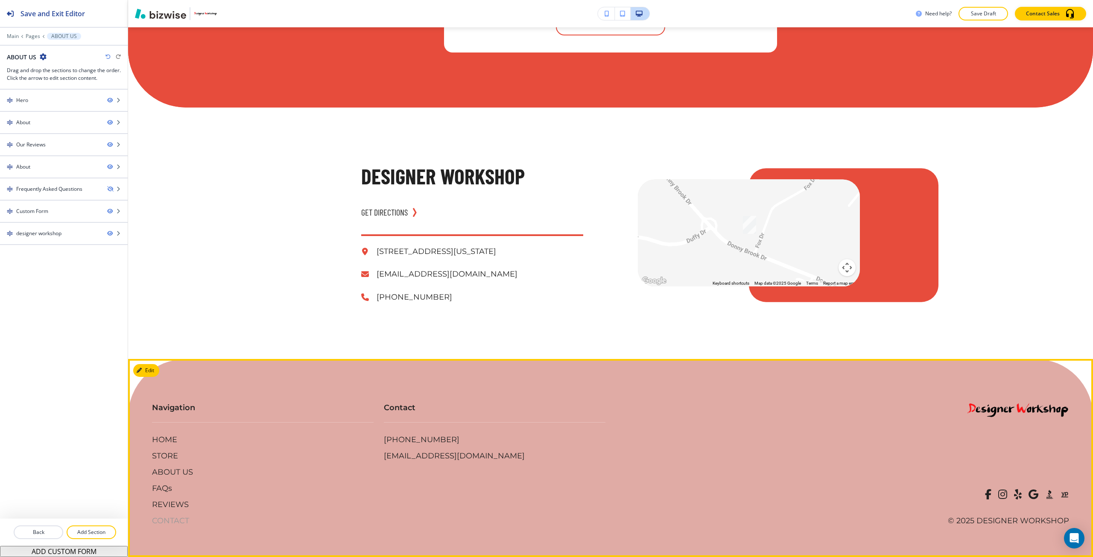
click at [170, 518] on p "CONTACT" at bounding box center [170, 521] width 37 height 11
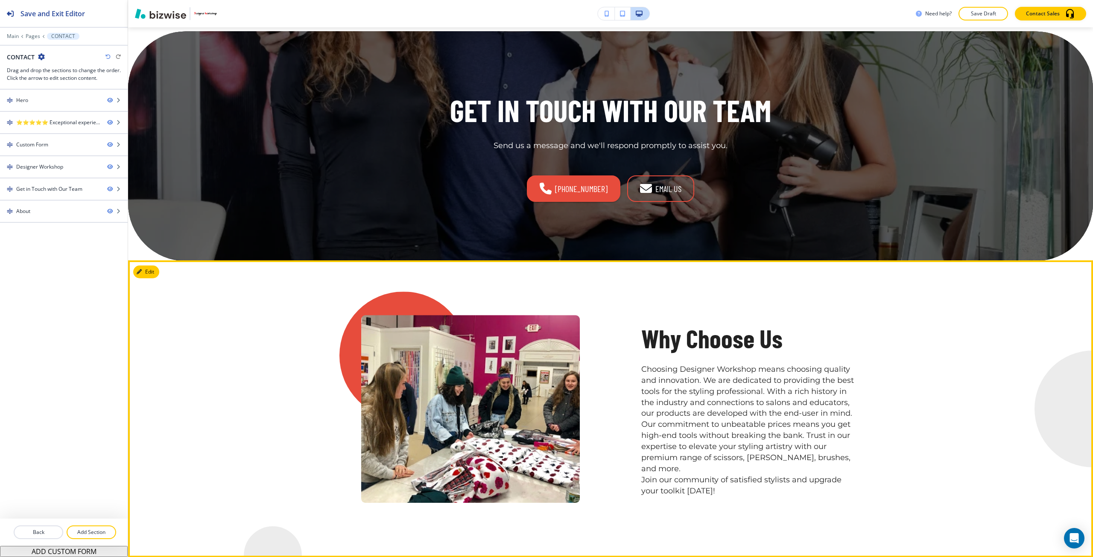
scroll to position [1366, 0]
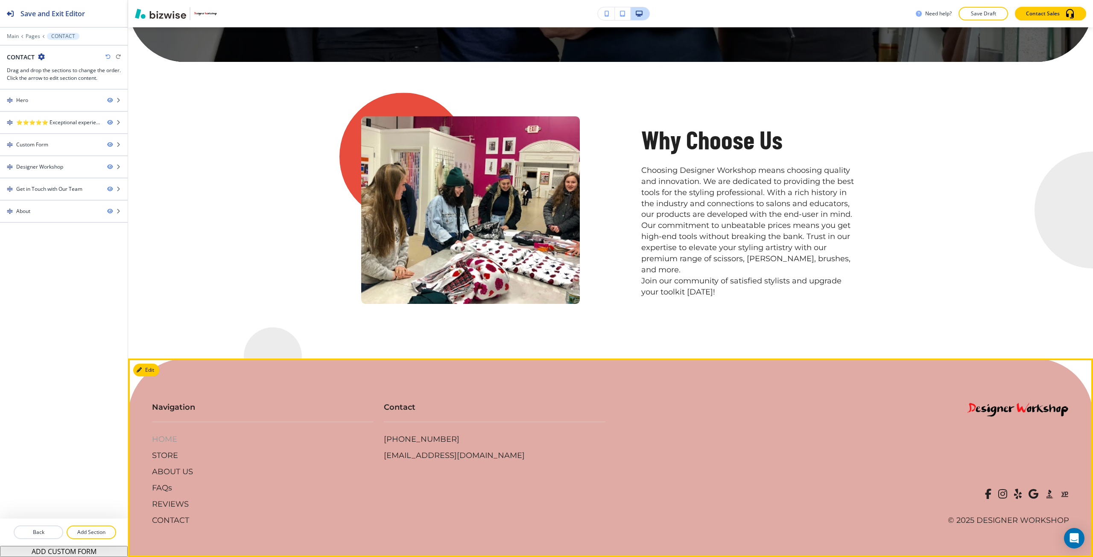
click at [166, 437] on p "HOME" at bounding box center [164, 439] width 25 height 11
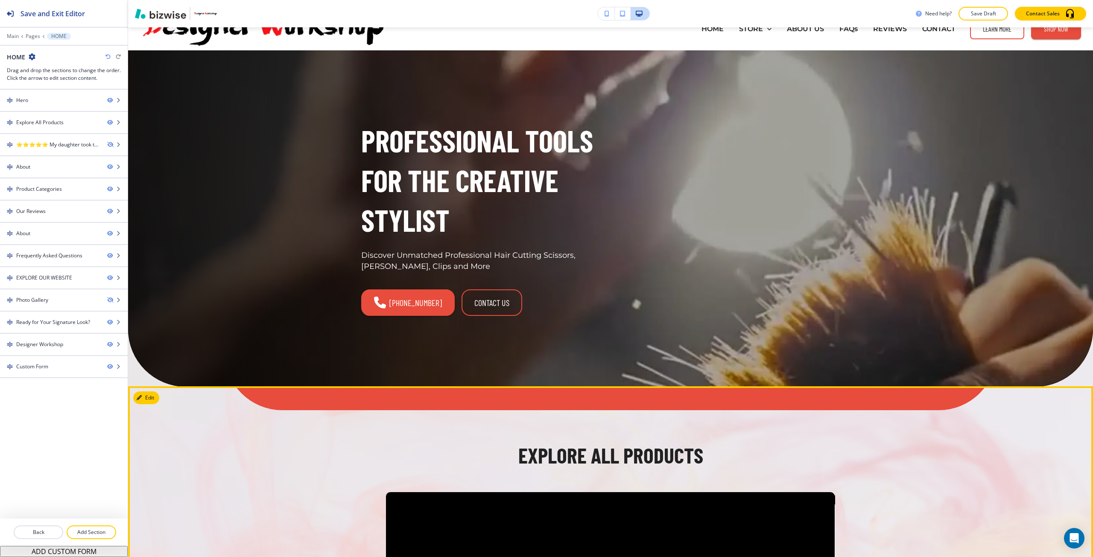
scroll to position [0, 0]
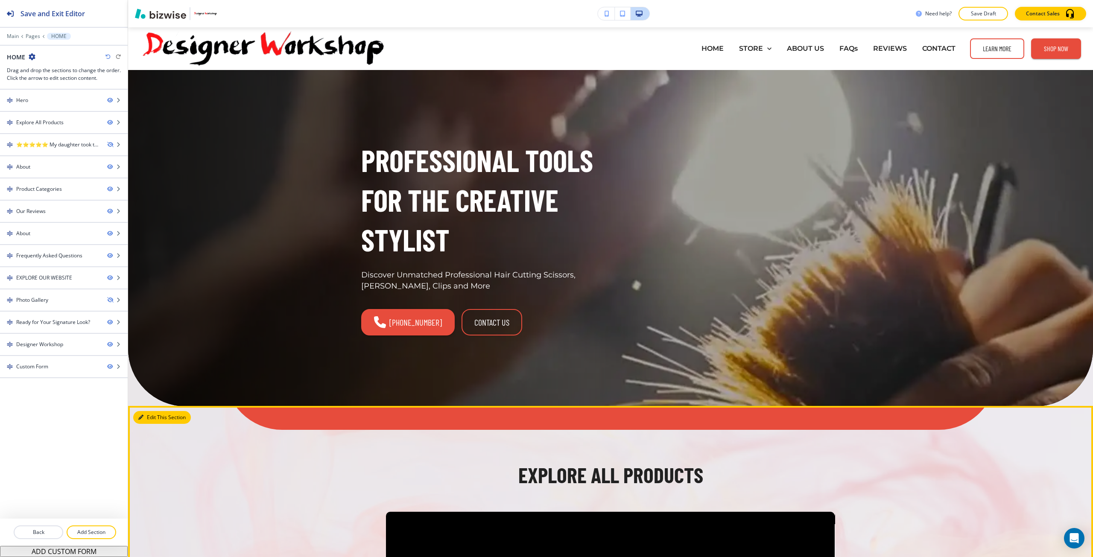
click at [143, 417] on button "Edit This Section" at bounding box center [162, 417] width 58 height 13
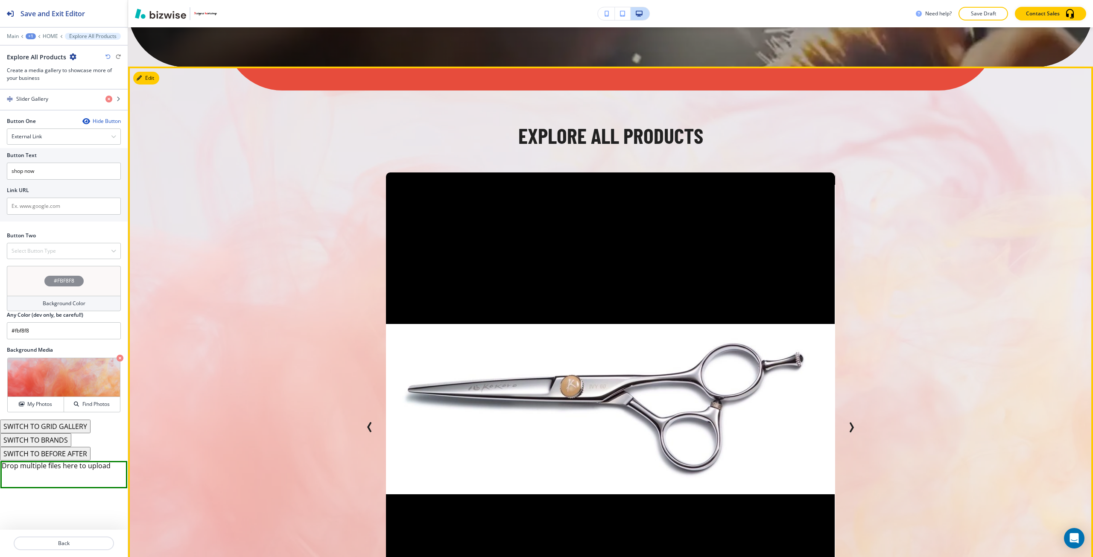
scroll to position [336, 0]
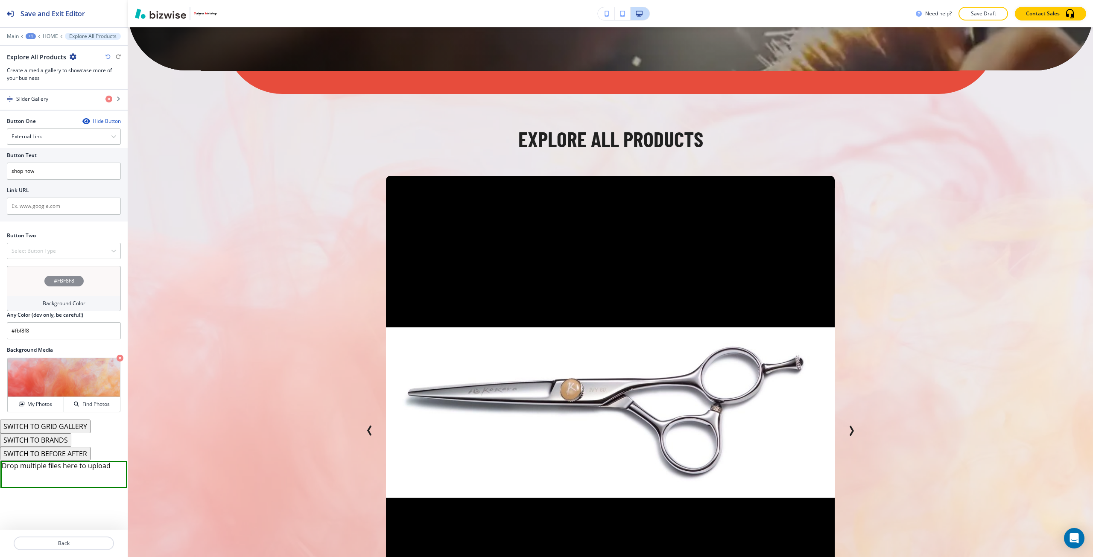
click at [63, 427] on button "SWITCH TO GRID GALLERY" at bounding box center [45, 427] width 91 height 14
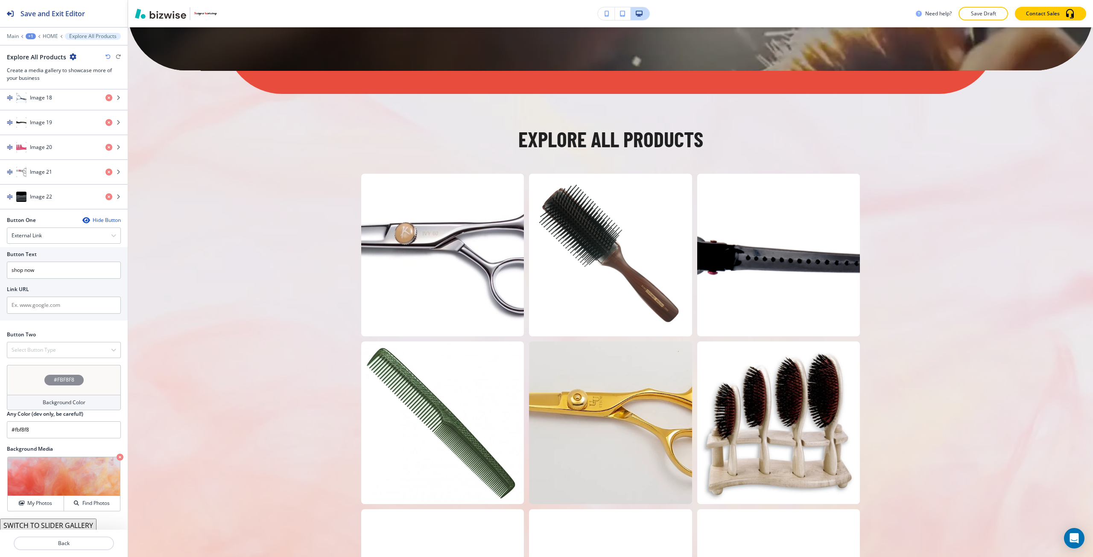
scroll to position [904, 0]
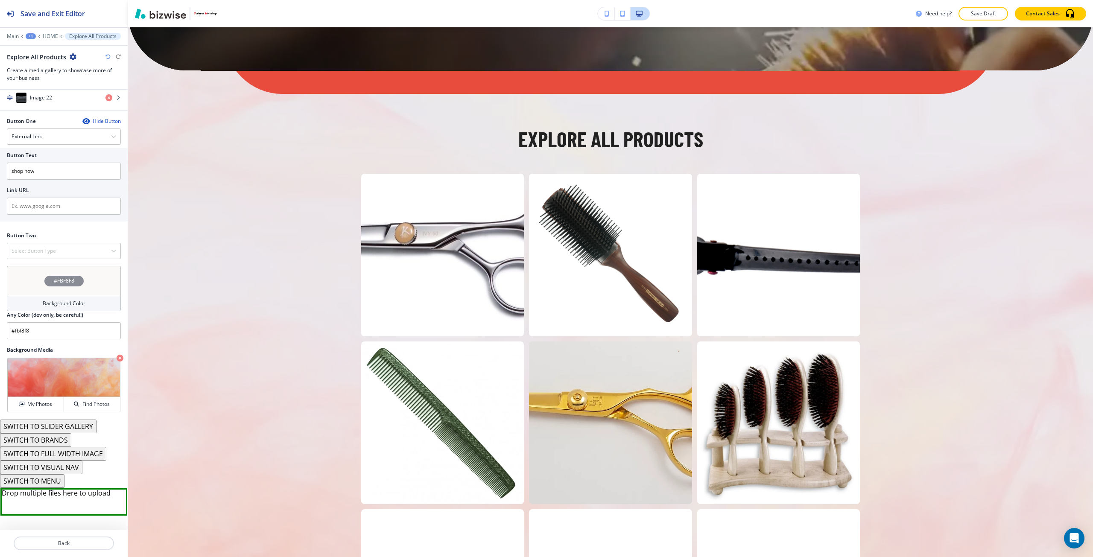
click at [70, 453] on button "SWITCH TO FULL WIDTH IMAGE" at bounding box center [53, 454] width 106 height 14
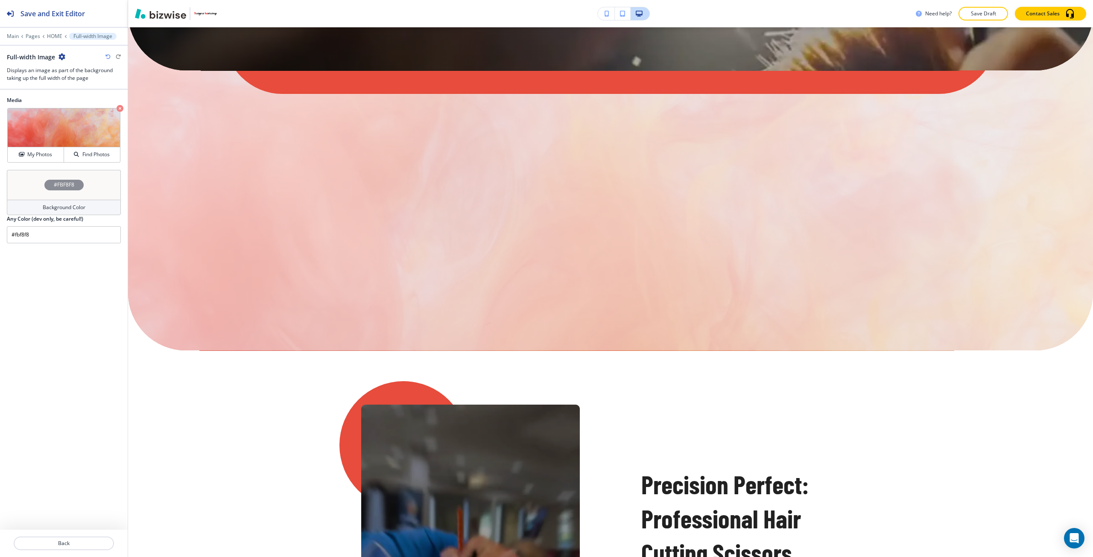
scroll to position [0, 0]
click at [110, 56] on icon "button" at bounding box center [107, 56] width 5 height 5
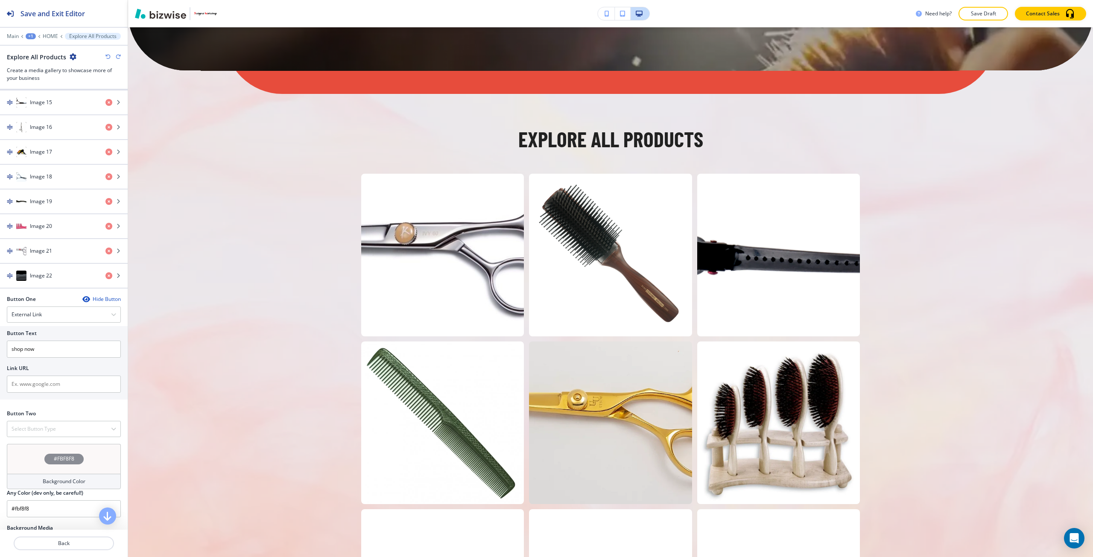
scroll to position [959, 0]
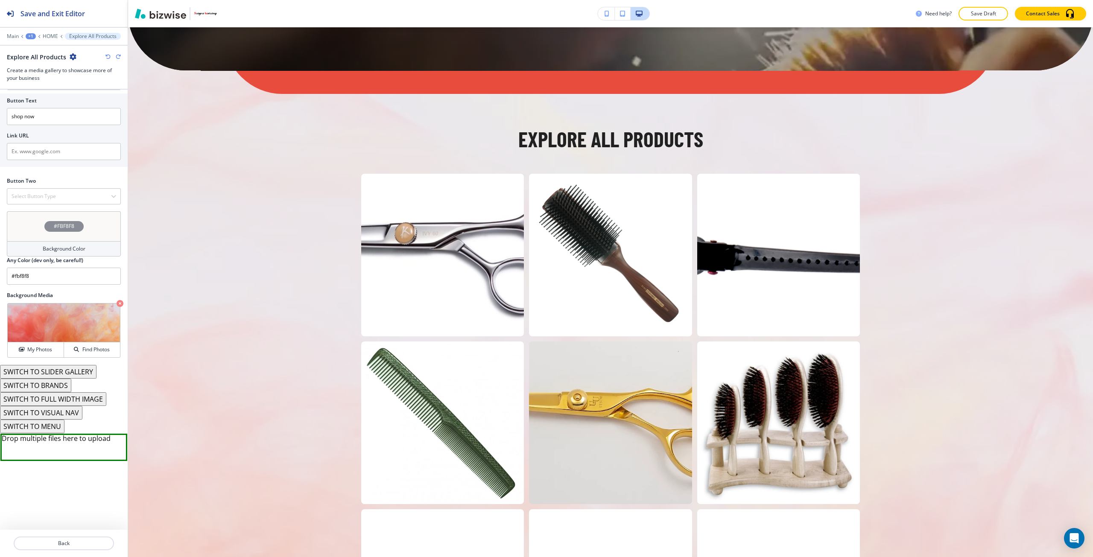
click at [107, 56] on icon "button" at bounding box center [107, 56] width 5 height 5
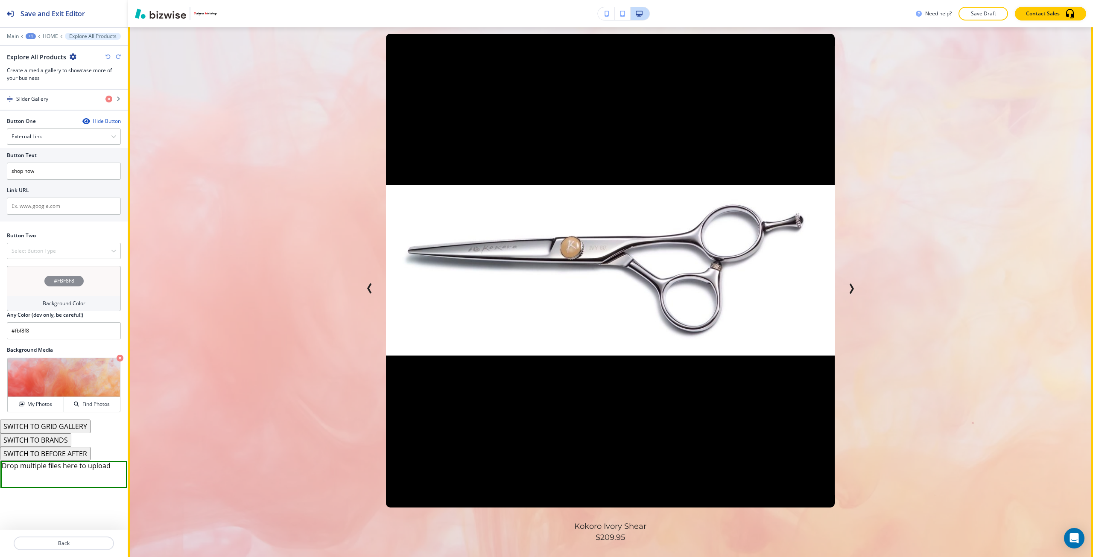
scroll to position [550, 0]
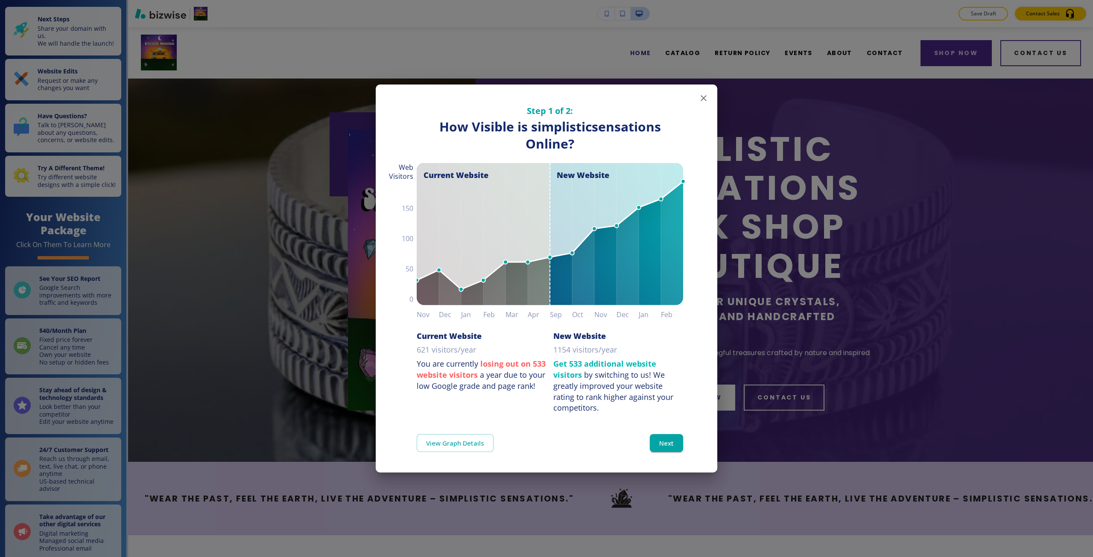
click at [310, 189] on div "Step 1 of 2: How Visible are You Online? How Visible is simplisticsensations On…" at bounding box center [546, 278] width 1093 height 557
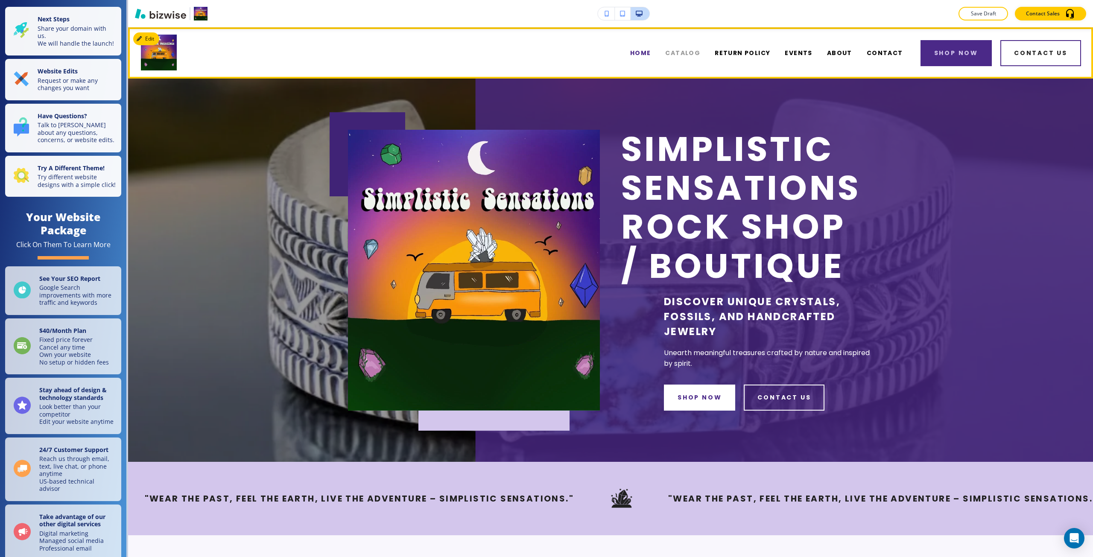
click at [695, 57] on span "CATALOG" at bounding box center [682, 53] width 35 height 9
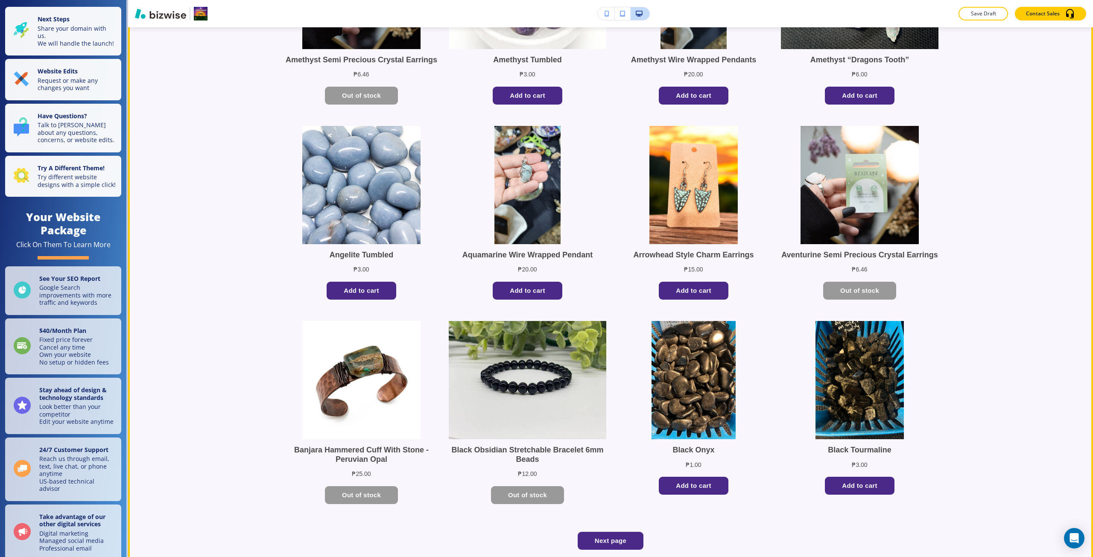
scroll to position [1196, 0]
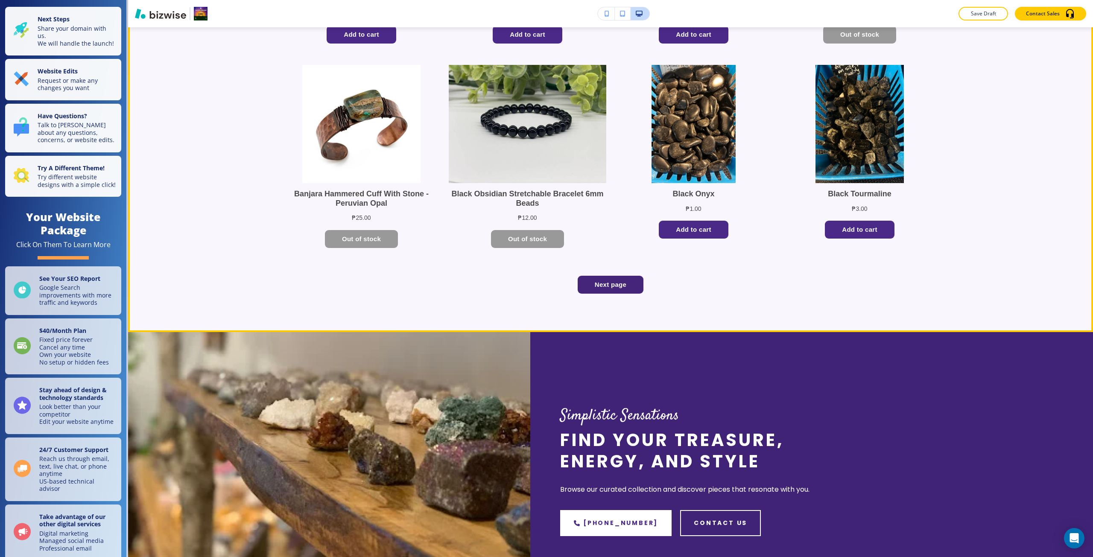
click at [616, 288] on button "Next page" at bounding box center [611, 285] width 66 height 18
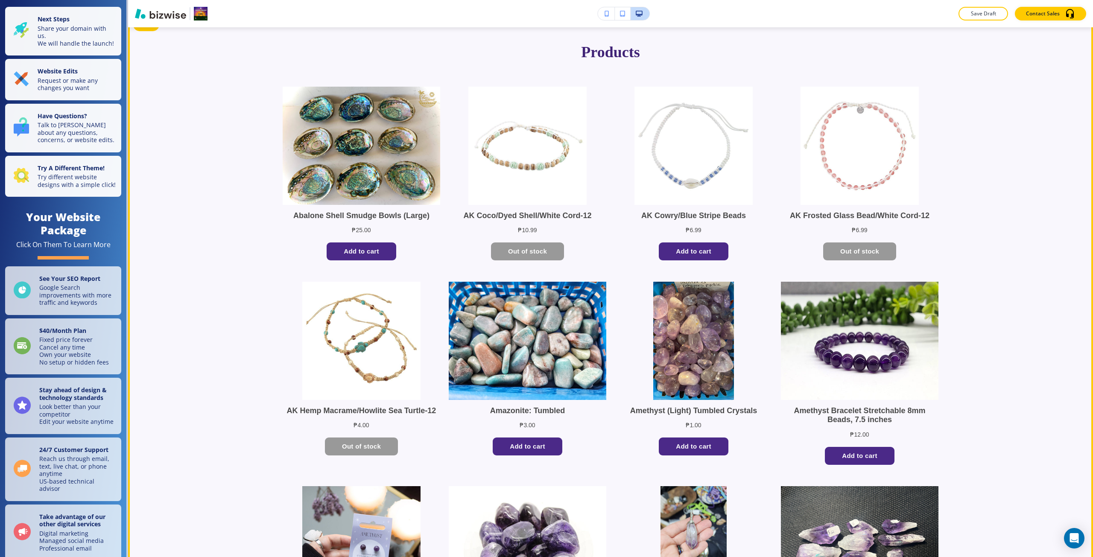
scroll to position [213, 0]
